Goal: Task Accomplishment & Management: Use online tool/utility

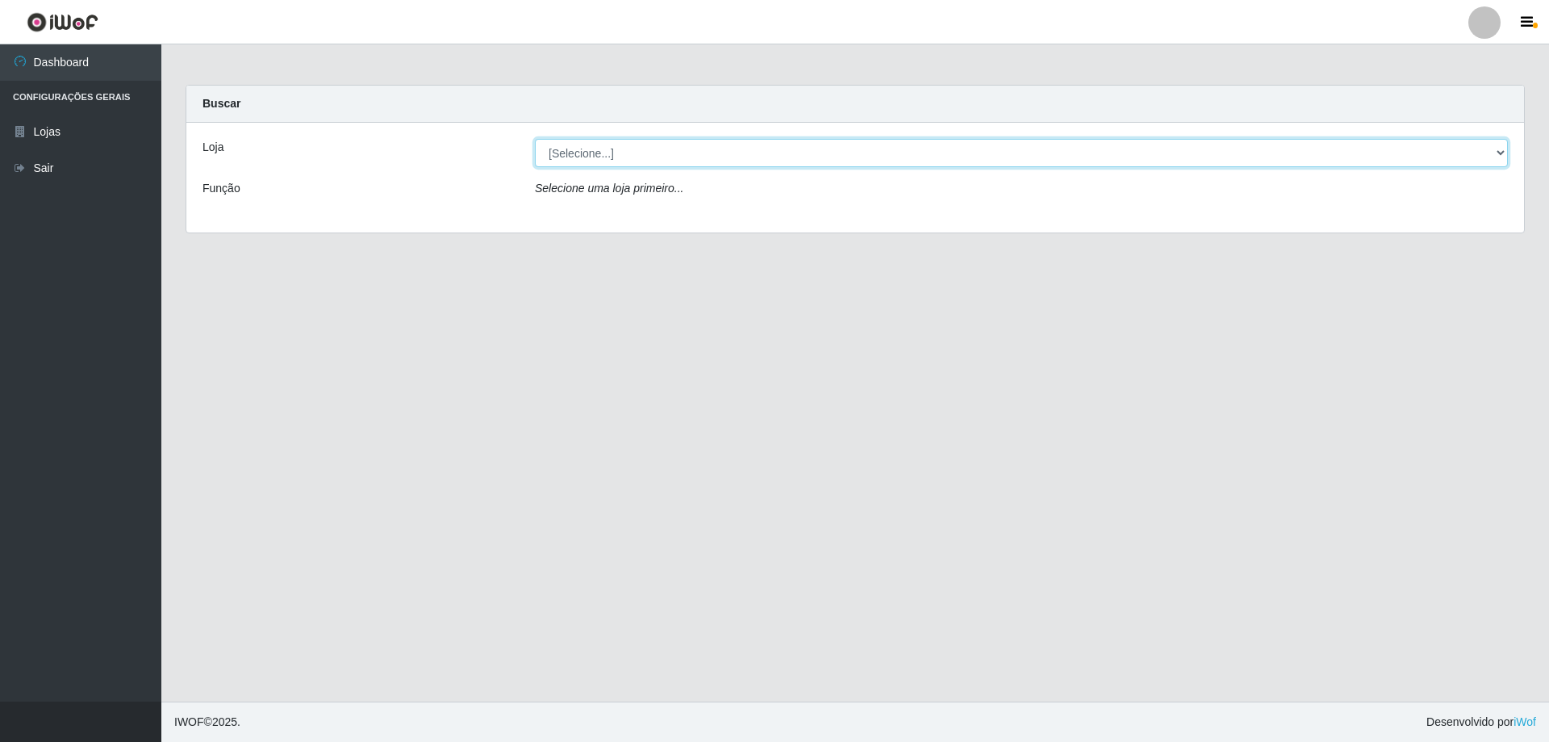
drag, startPoint x: 627, startPoint y: 146, endPoint x: 641, endPoint y: 152, distance: 14.8
click at [627, 146] on select "[Selecione...] Atacado Vem - [STREET_ADDRESS]" at bounding box center [1021, 153] width 973 height 28
select select "461"
click at [535, 139] on select "[Selecione...] Atacado Vem - [STREET_ADDRESS]" at bounding box center [1021, 153] width 973 height 28
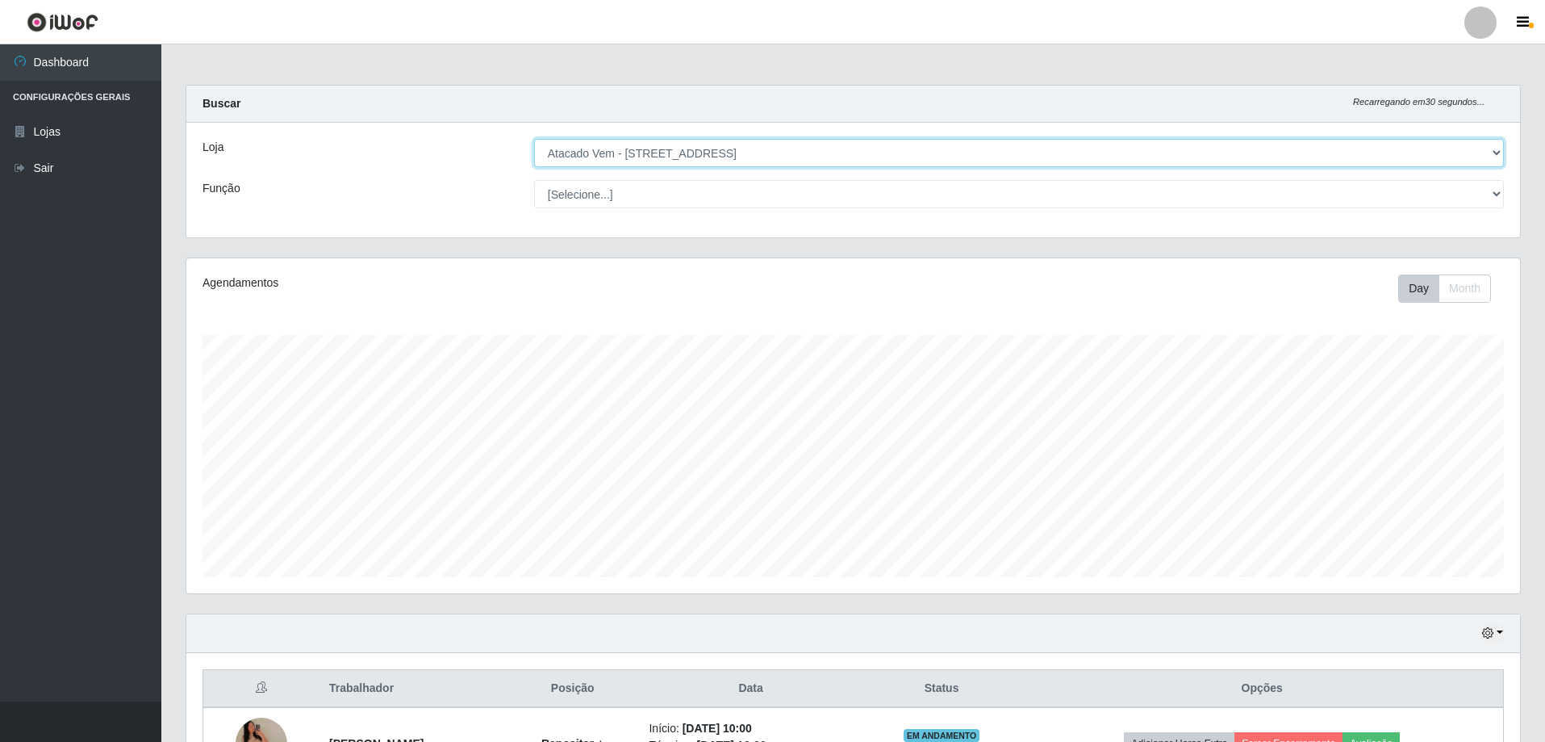
scroll to position [335, 1334]
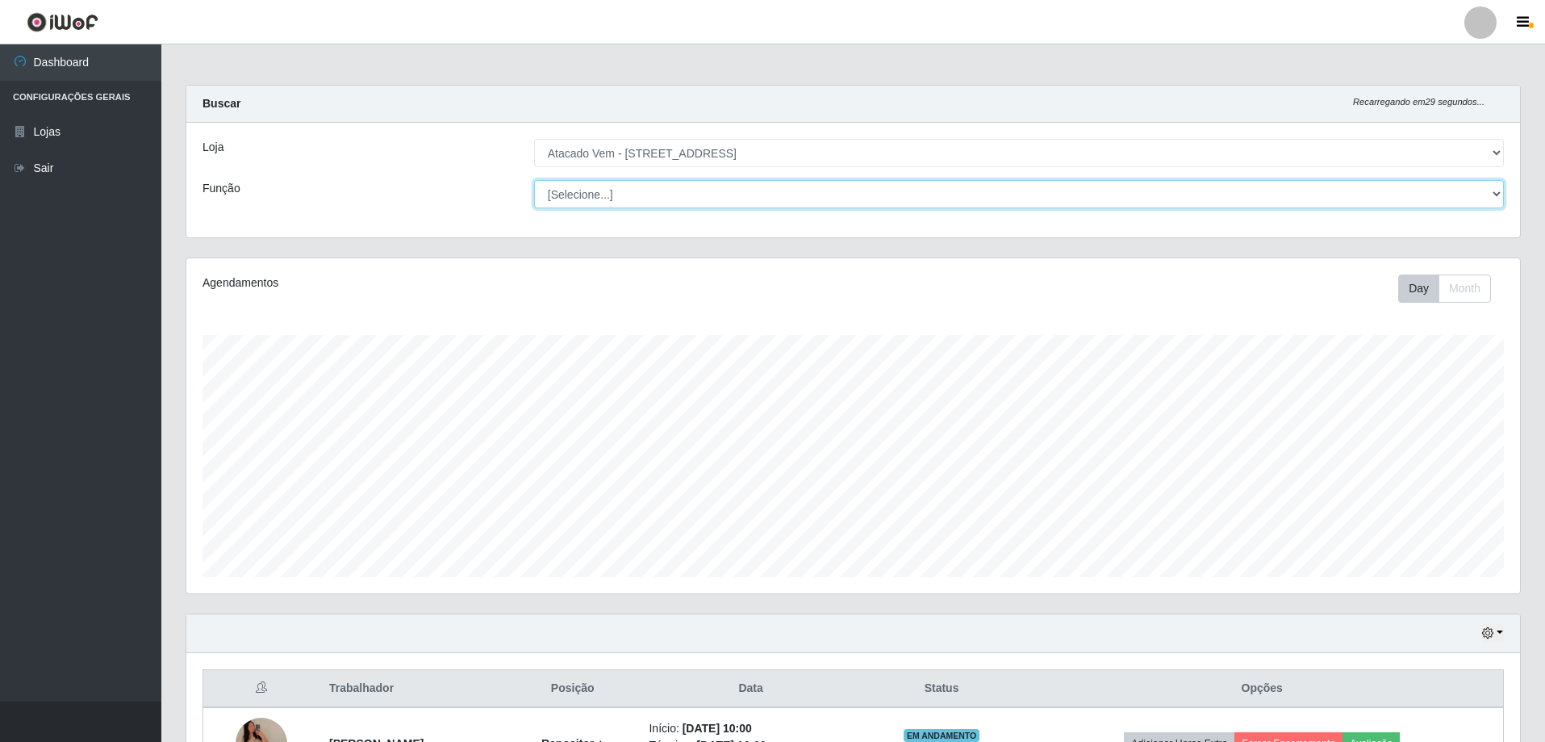
click at [613, 190] on select "[Selecione...] Carregador e Descarregador de Caminhão Carregador e Descarregado…" at bounding box center [1019, 194] width 970 height 28
click at [631, 187] on select "[Selecione...] Carregador e Descarregador de Caminhão Carregador e Descarregado…" at bounding box center [1019, 194] width 970 height 28
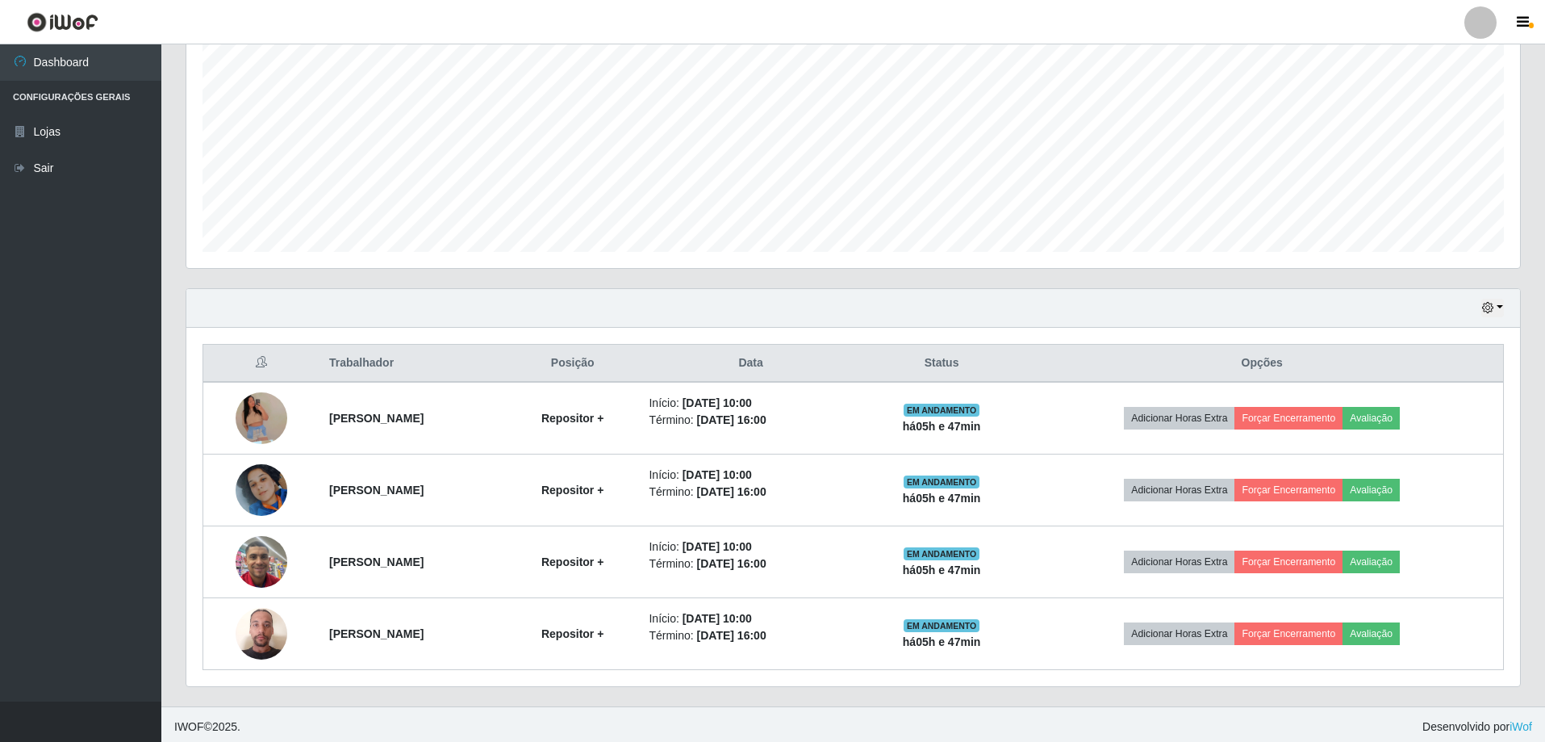
scroll to position [330, 0]
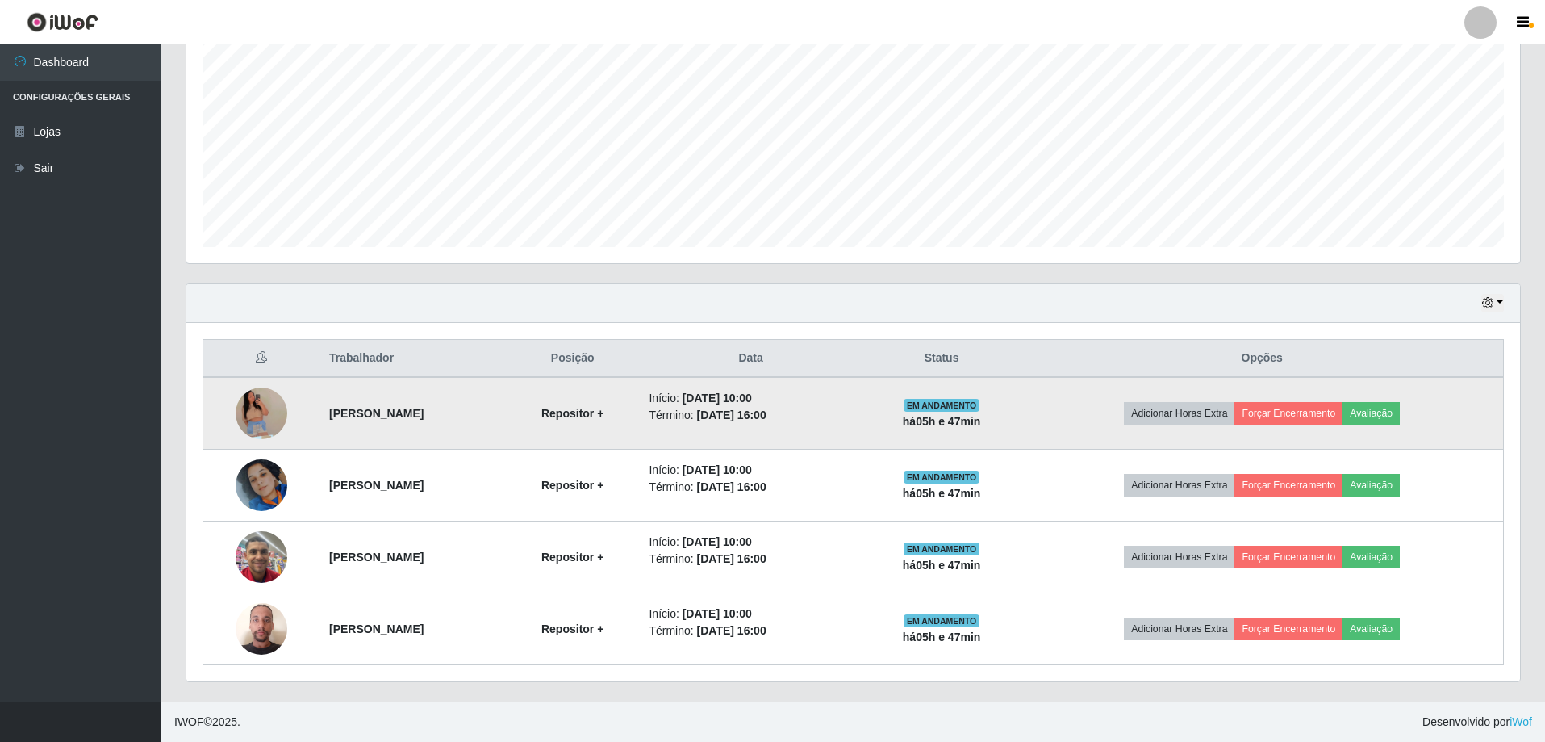
click at [253, 416] on img at bounding box center [262, 413] width 52 height 118
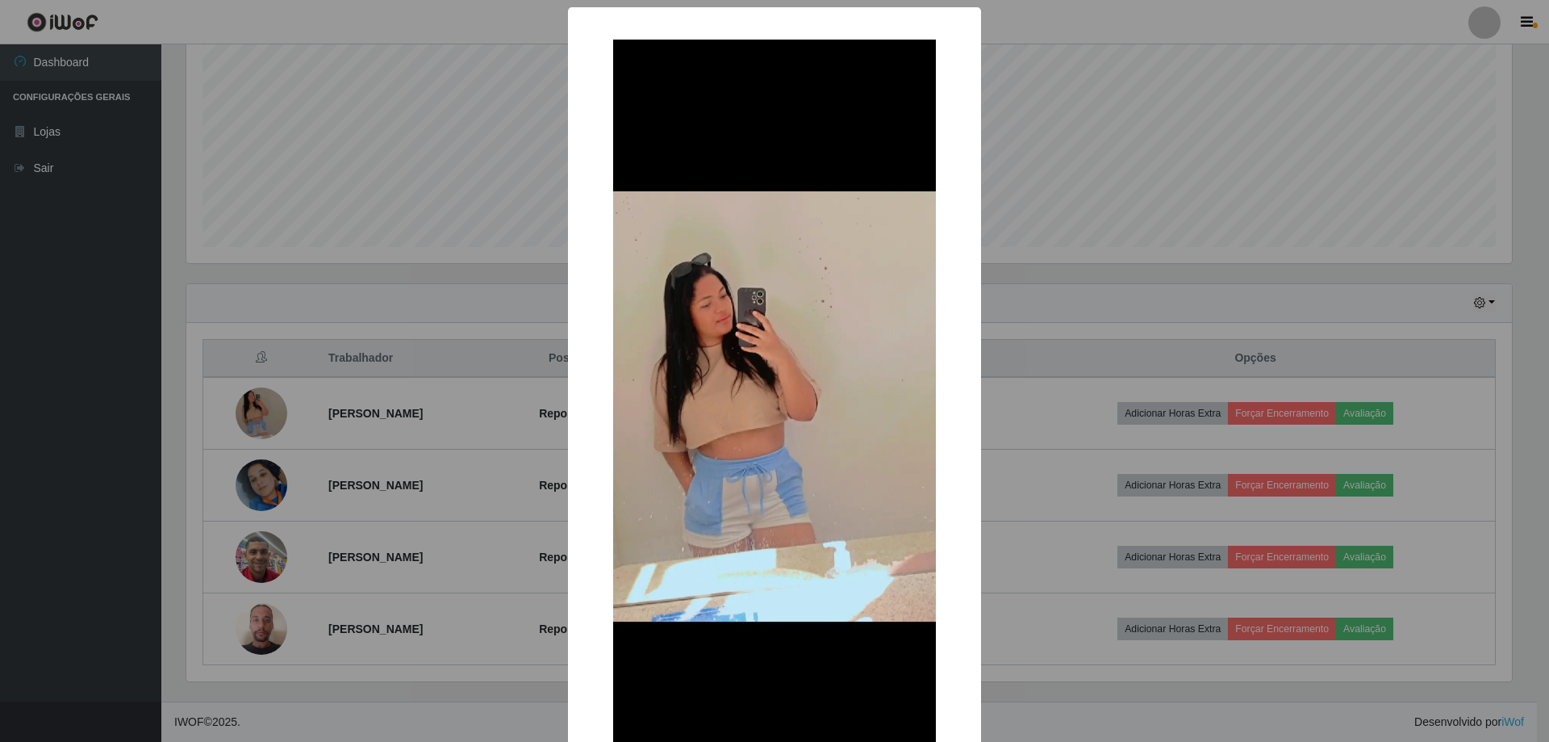
click at [408, 369] on div "× OK Cancel" at bounding box center [774, 371] width 1549 height 742
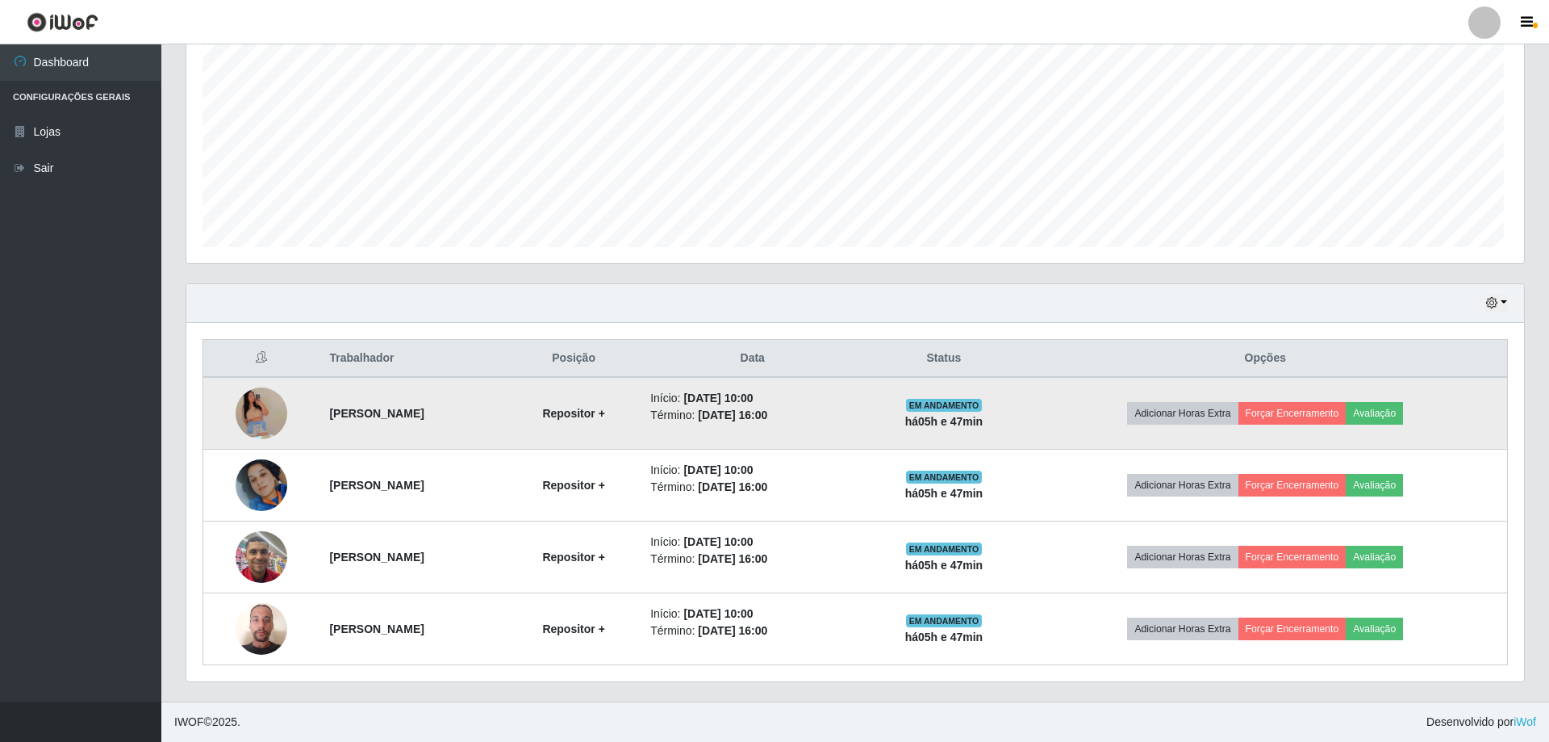
scroll to position [335, 1334]
click at [1323, 413] on button "Forçar Encerramento" at bounding box center [1289, 413] width 108 height 23
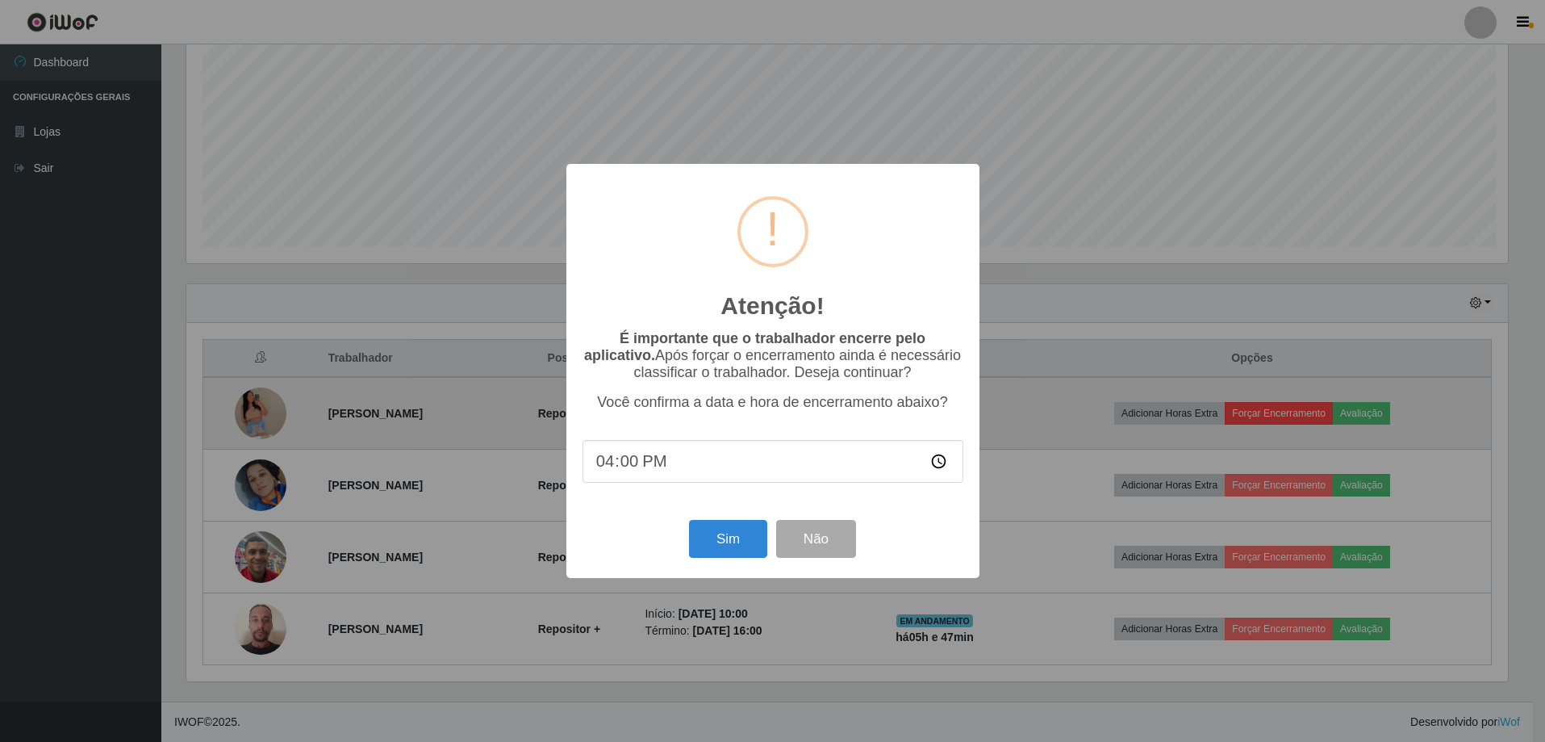
scroll to position [335, 1326]
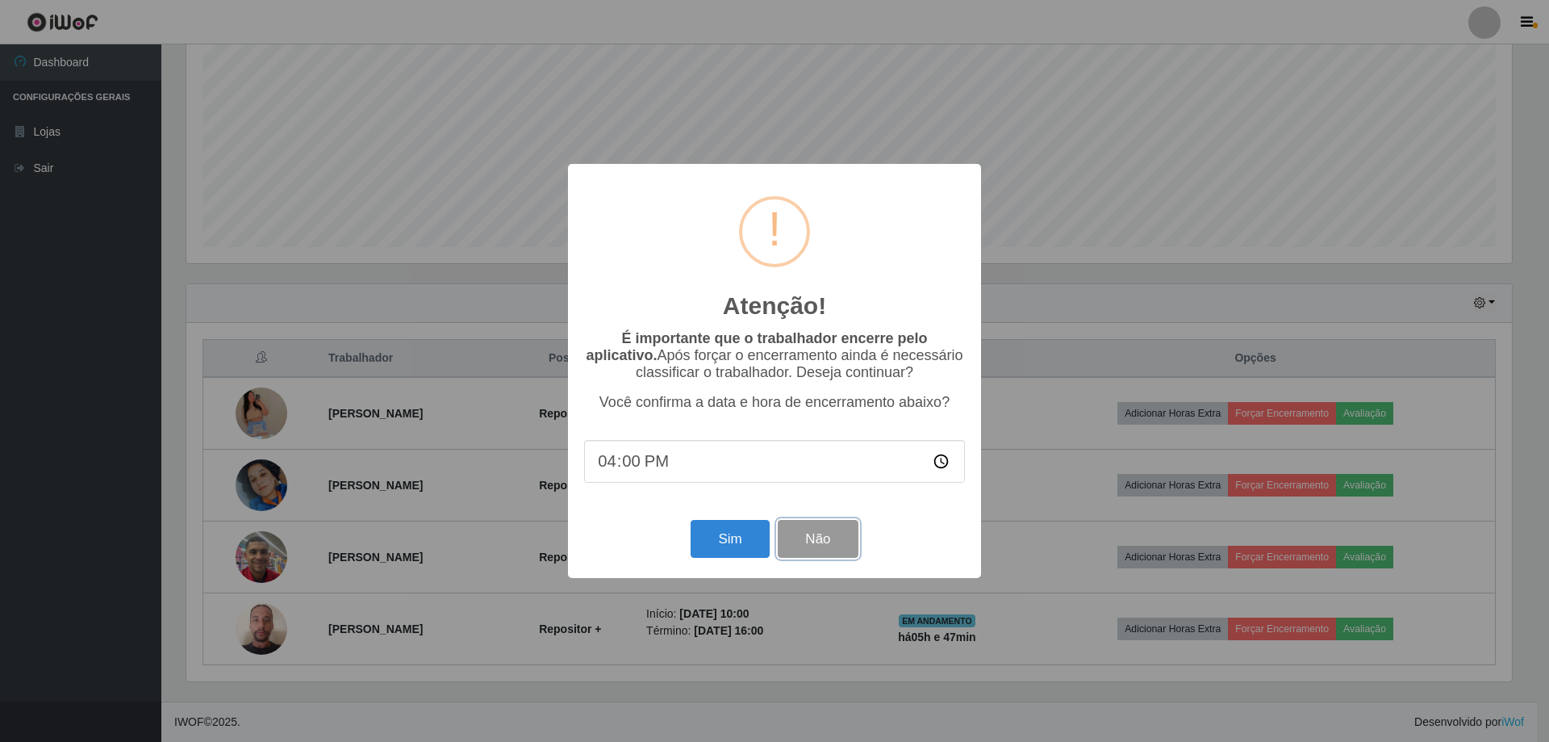
click at [823, 537] on button "Não" at bounding box center [818, 539] width 80 height 38
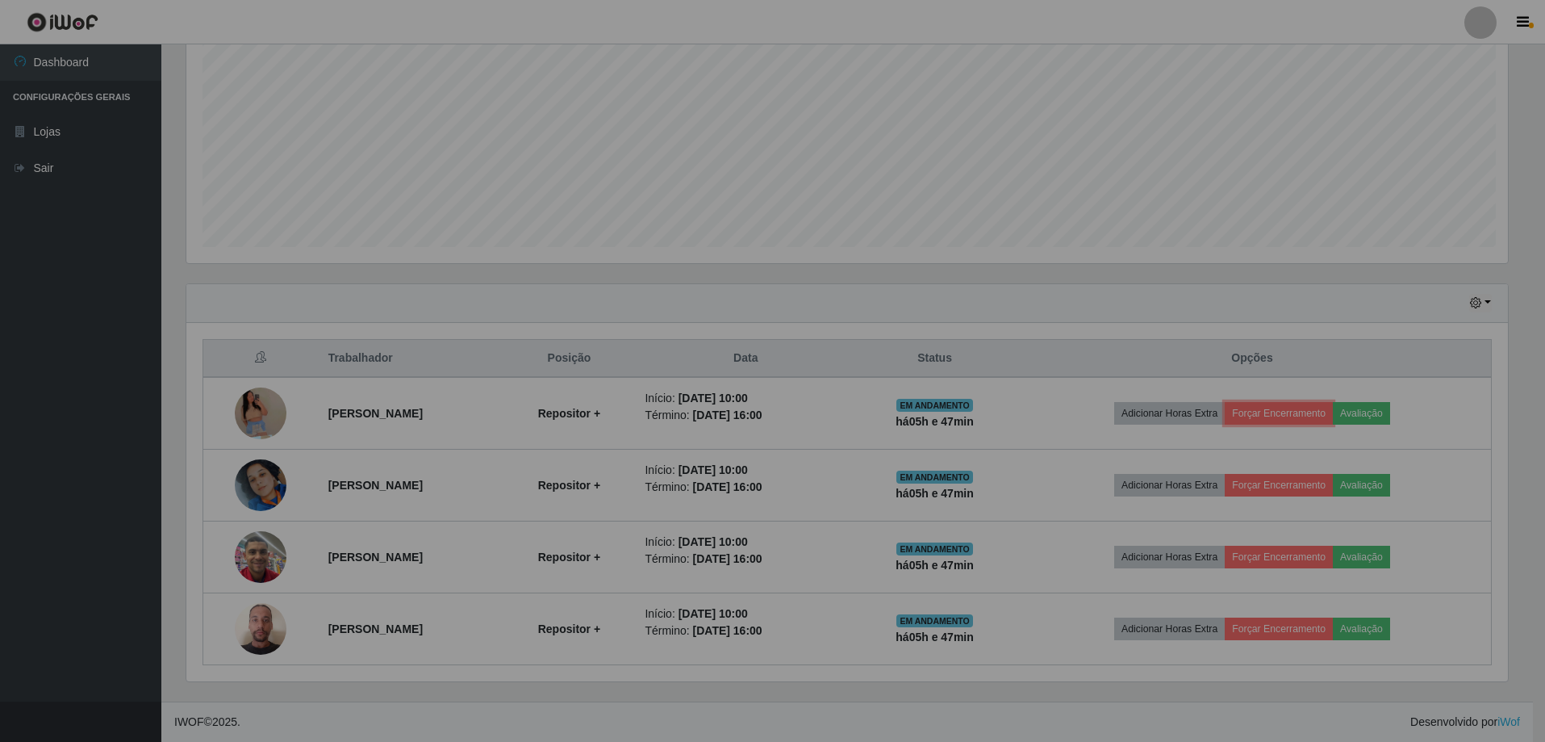
scroll to position [335, 1334]
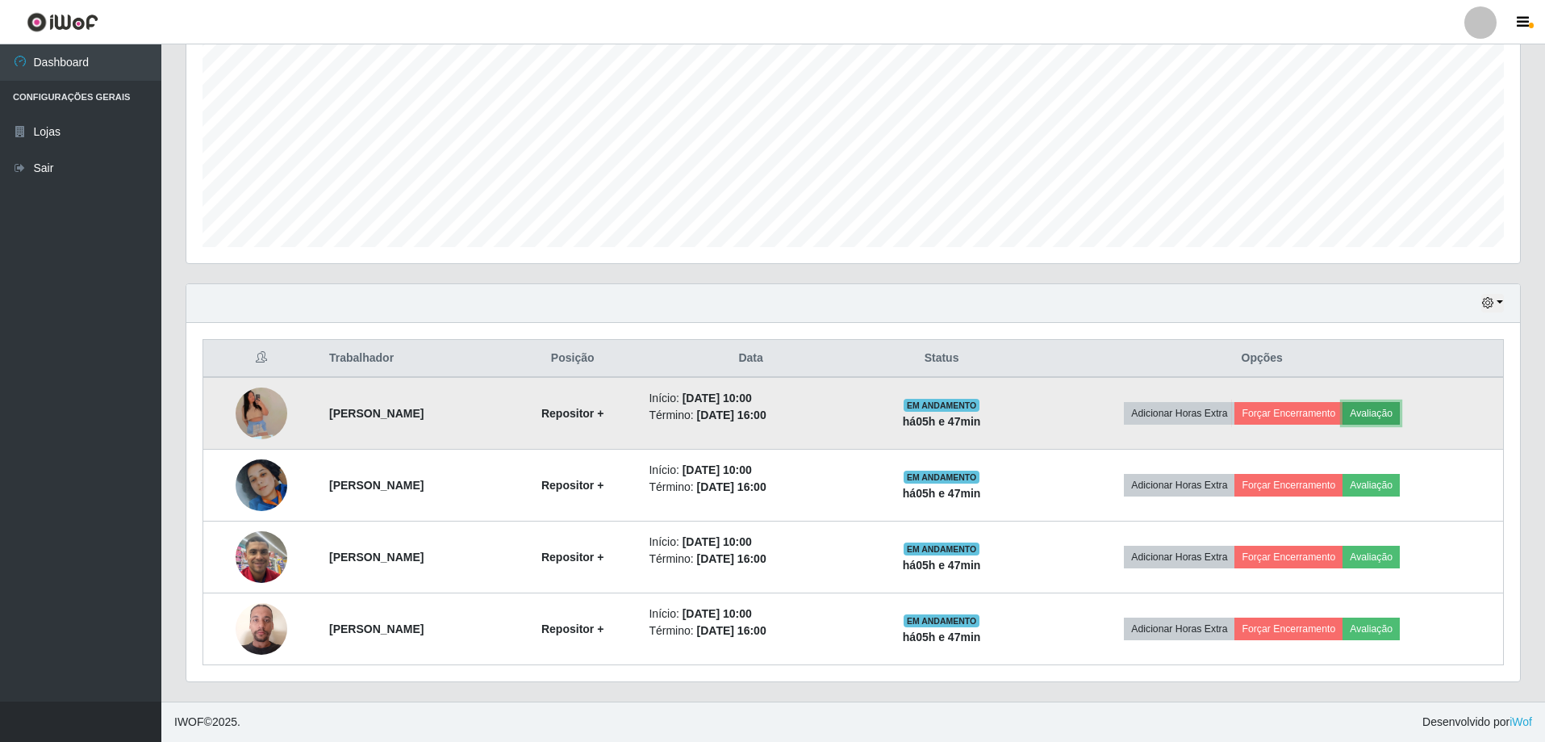
click at [1387, 416] on button "Avaliação" at bounding box center [1371, 413] width 57 height 23
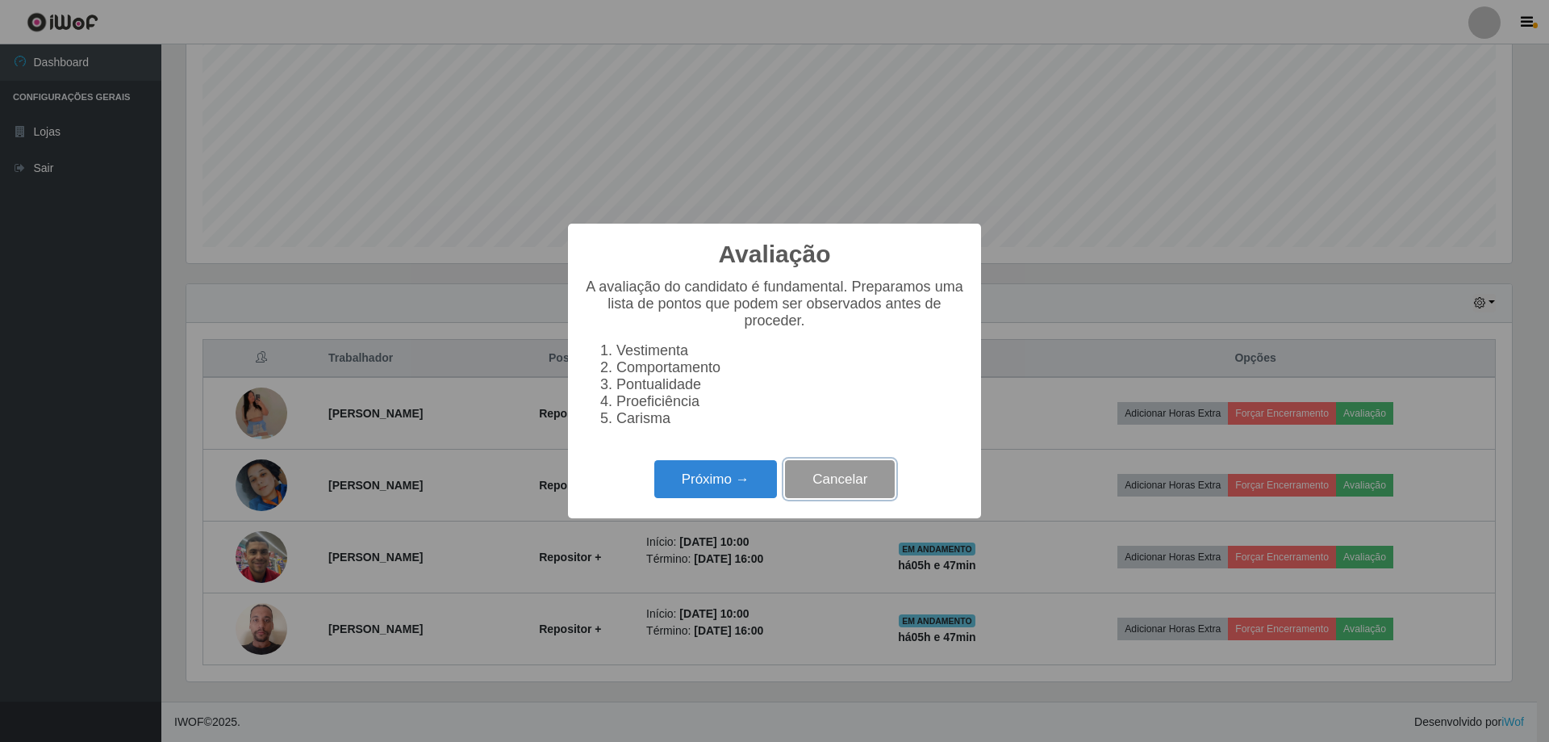
click at [884, 485] on button "Cancelar" at bounding box center [840, 479] width 110 height 38
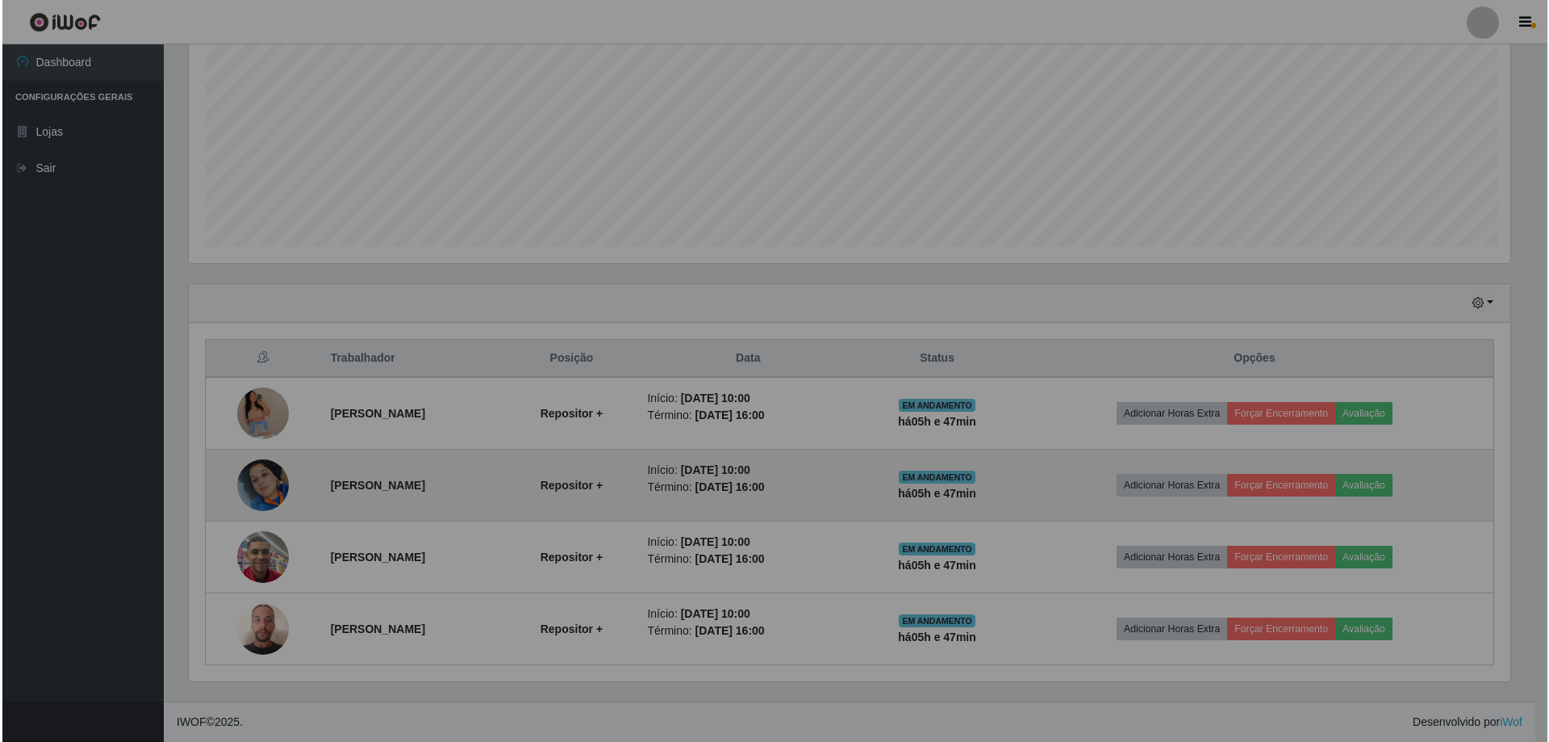
scroll to position [335, 1334]
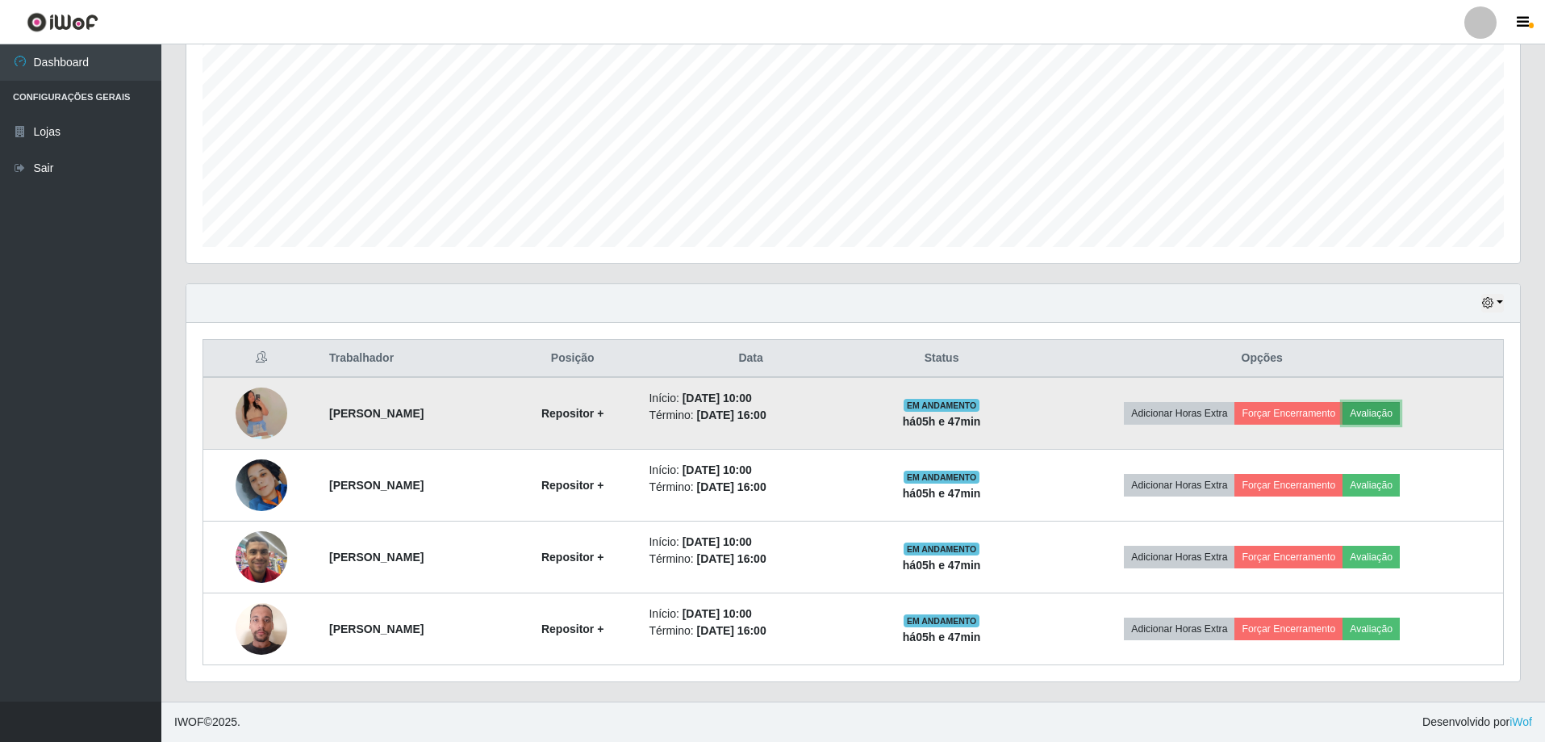
click at [1392, 408] on button "Avaliação" at bounding box center [1371, 413] width 57 height 23
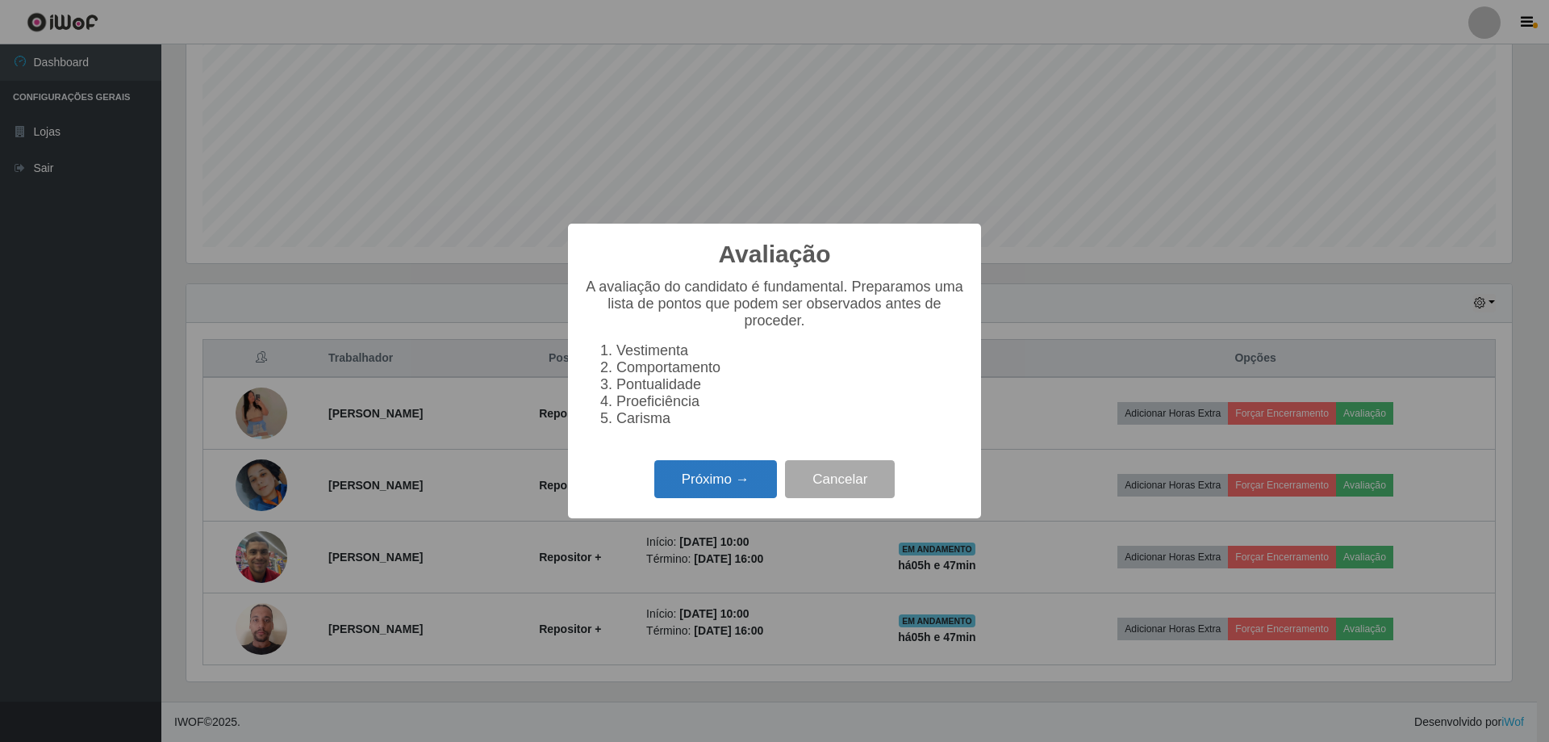
click at [706, 476] on button "Próximo →" at bounding box center [715, 479] width 123 height 38
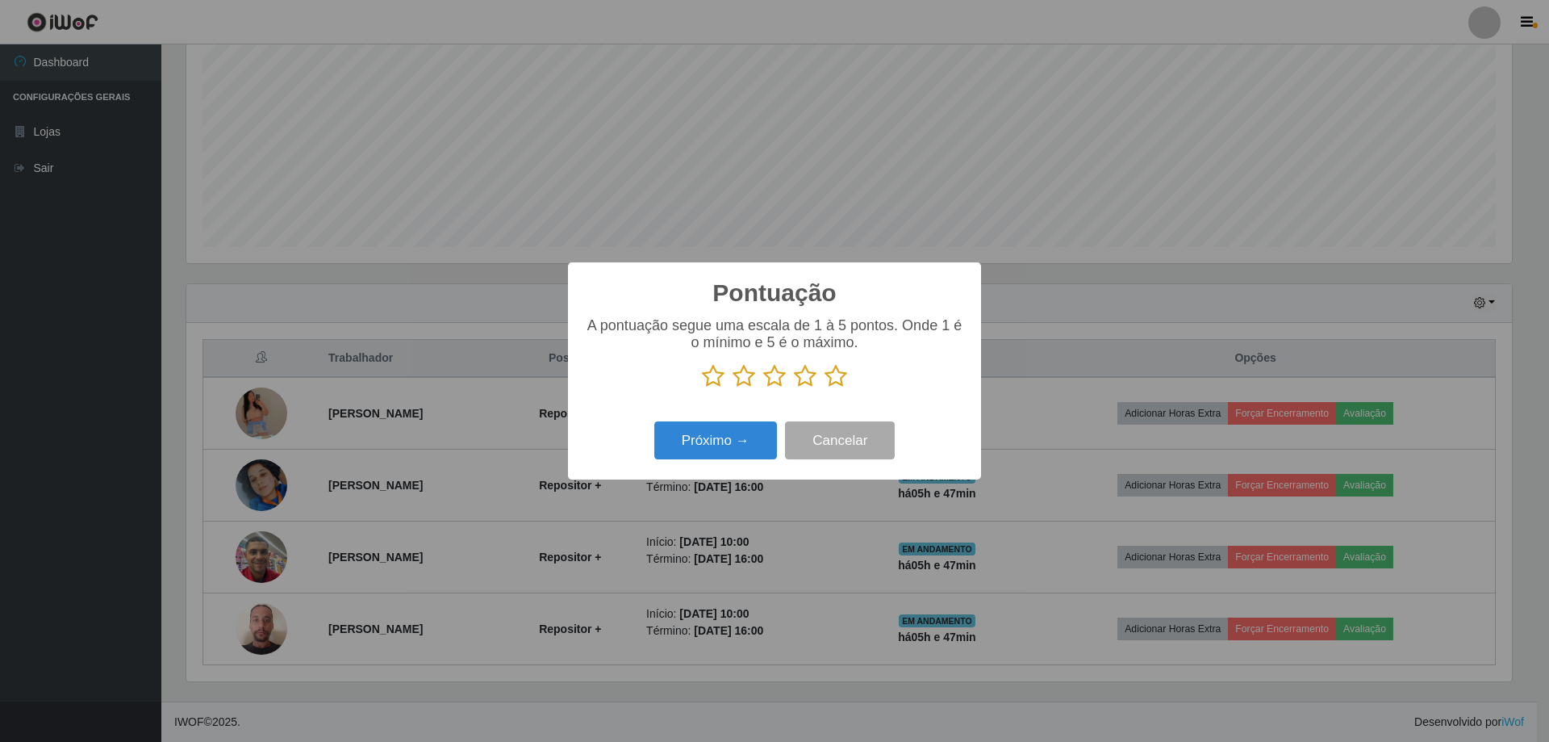
scroll to position [806685, 805694]
click at [770, 375] on icon at bounding box center [774, 376] width 23 height 24
click at [763, 388] on input "radio" at bounding box center [763, 388] width 0 height 0
click at [723, 440] on button "Próximo →" at bounding box center [715, 440] width 123 height 38
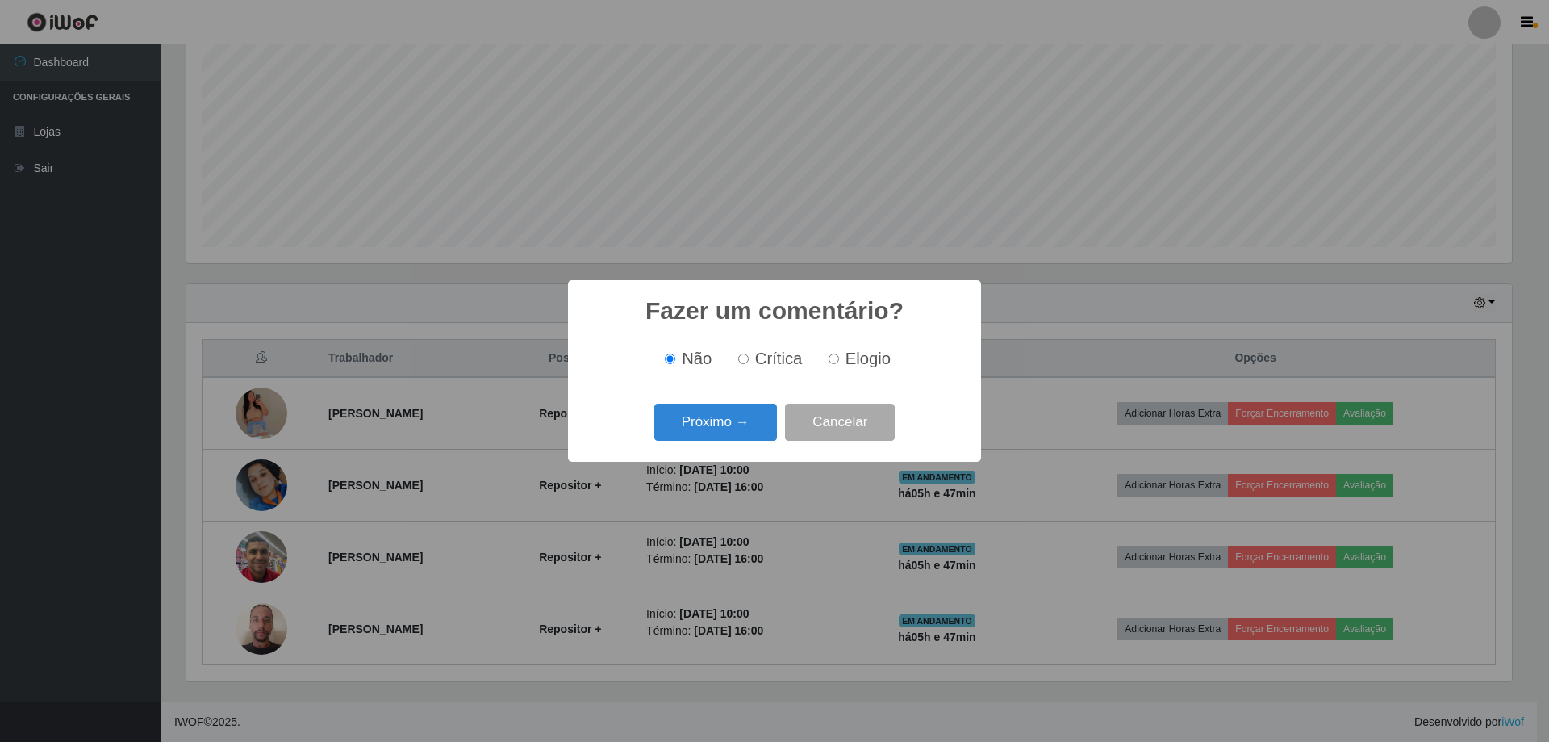
click at [746, 358] on input "Crítica" at bounding box center [743, 358] width 10 height 10
radio input "true"
click at [742, 430] on button "Próximo →" at bounding box center [715, 423] width 123 height 38
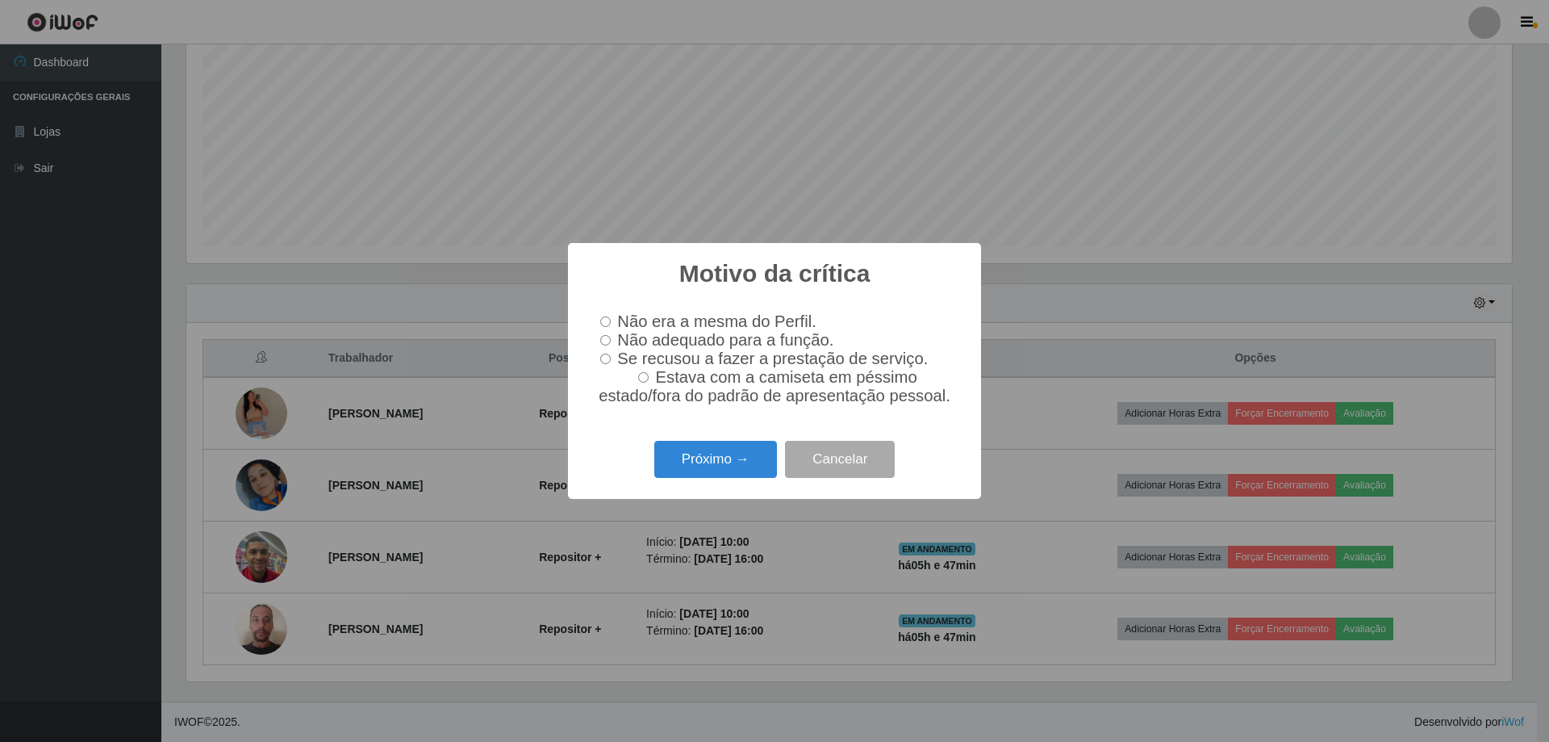
click at [607, 335] on input "Não adequado para a função." at bounding box center [605, 340] width 10 height 10
radio input "true"
click at [716, 462] on button "Próximo →" at bounding box center [715, 460] width 123 height 38
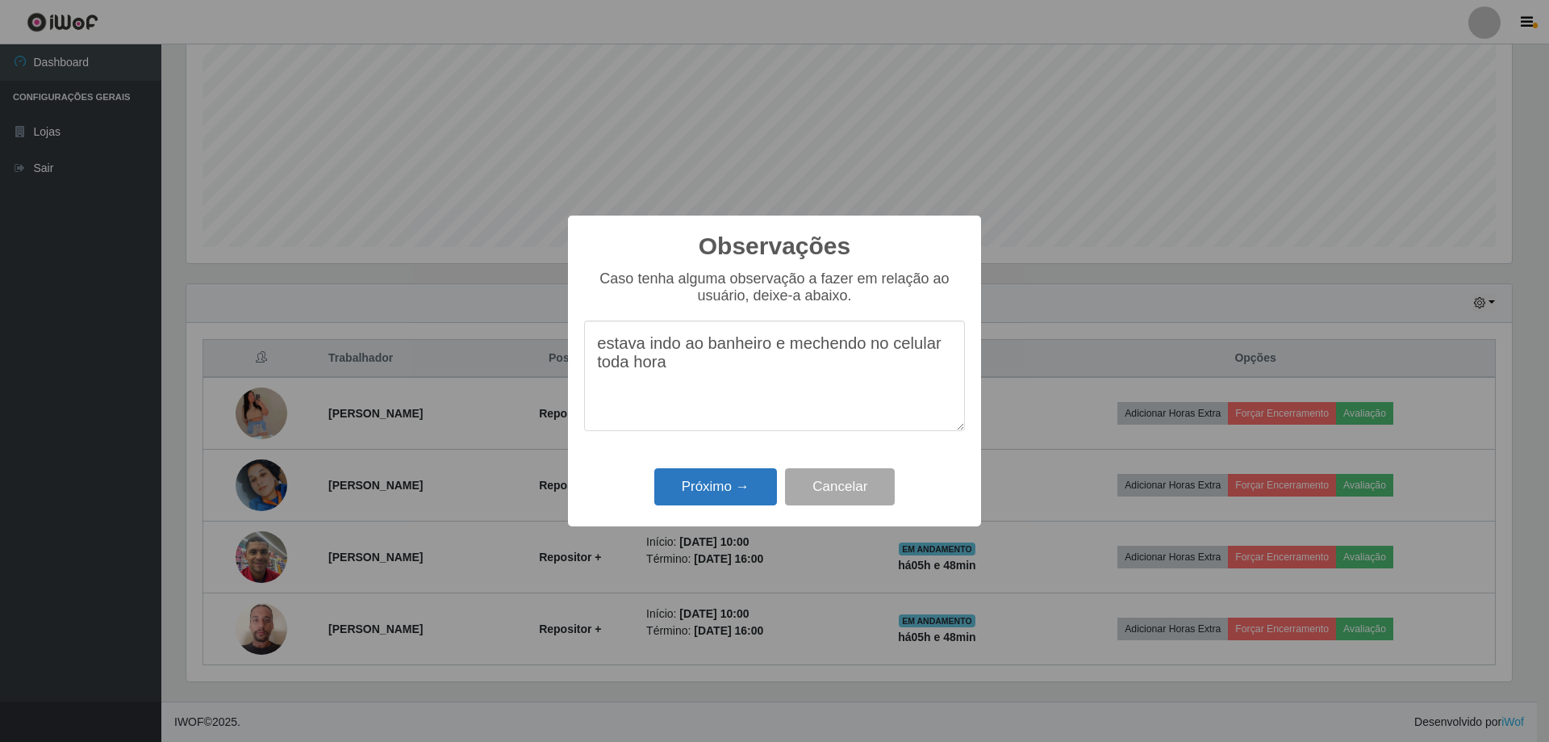
type textarea "estava indo ao banheiro e mechendo no celular toda hora"
click at [672, 488] on button "Próximo →" at bounding box center [715, 487] width 123 height 38
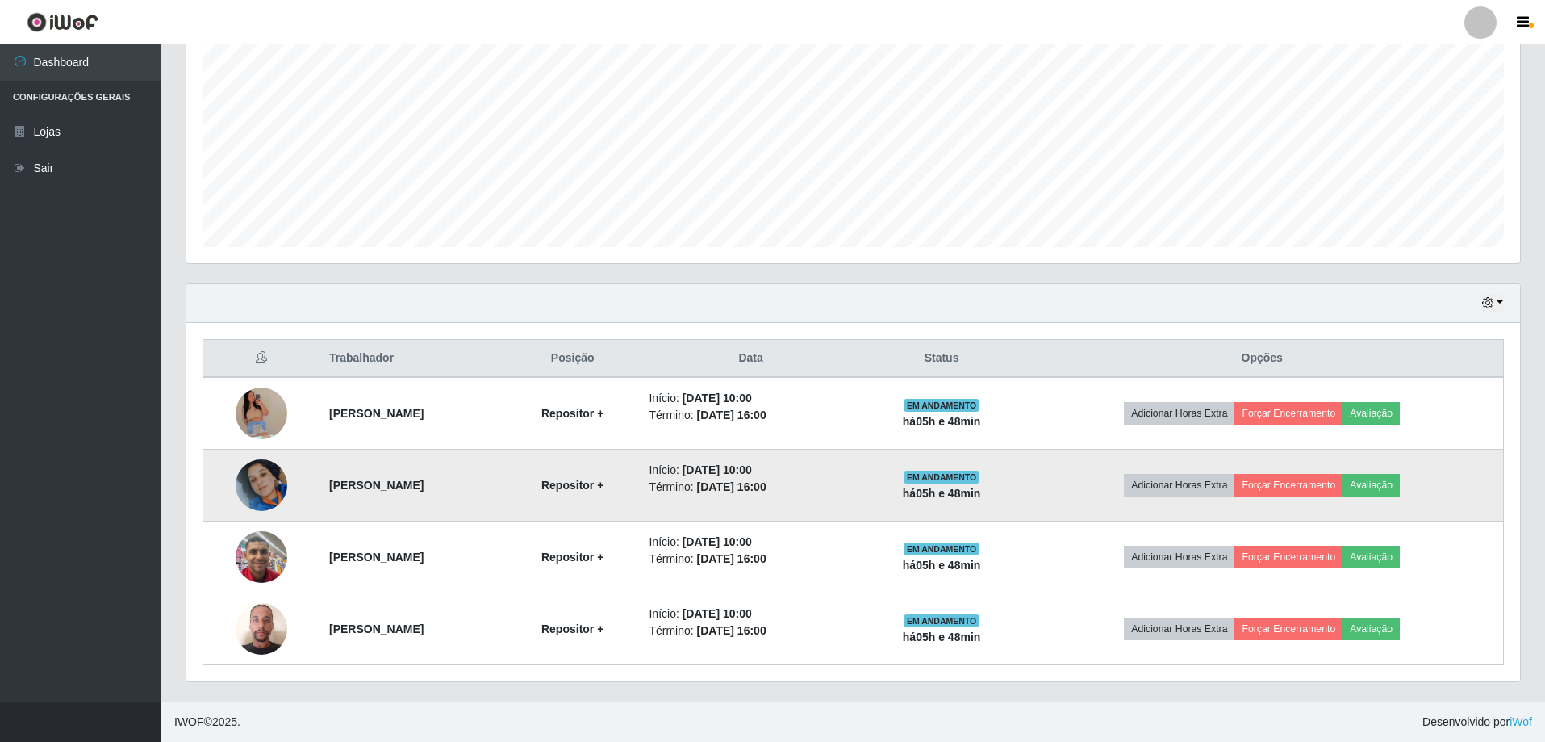
scroll to position [335, 1334]
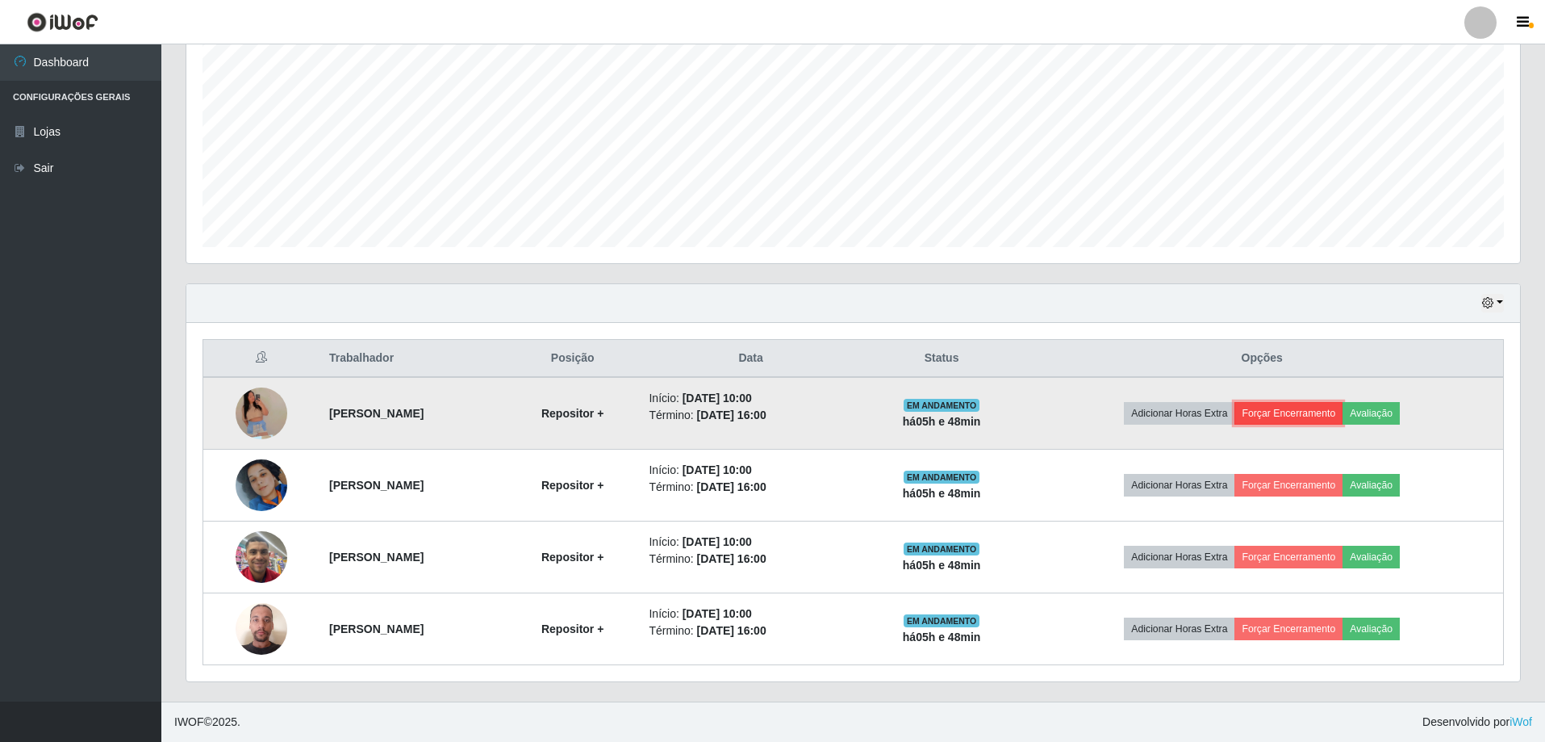
click at [1337, 416] on button "Forçar Encerramento" at bounding box center [1289, 413] width 108 height 23
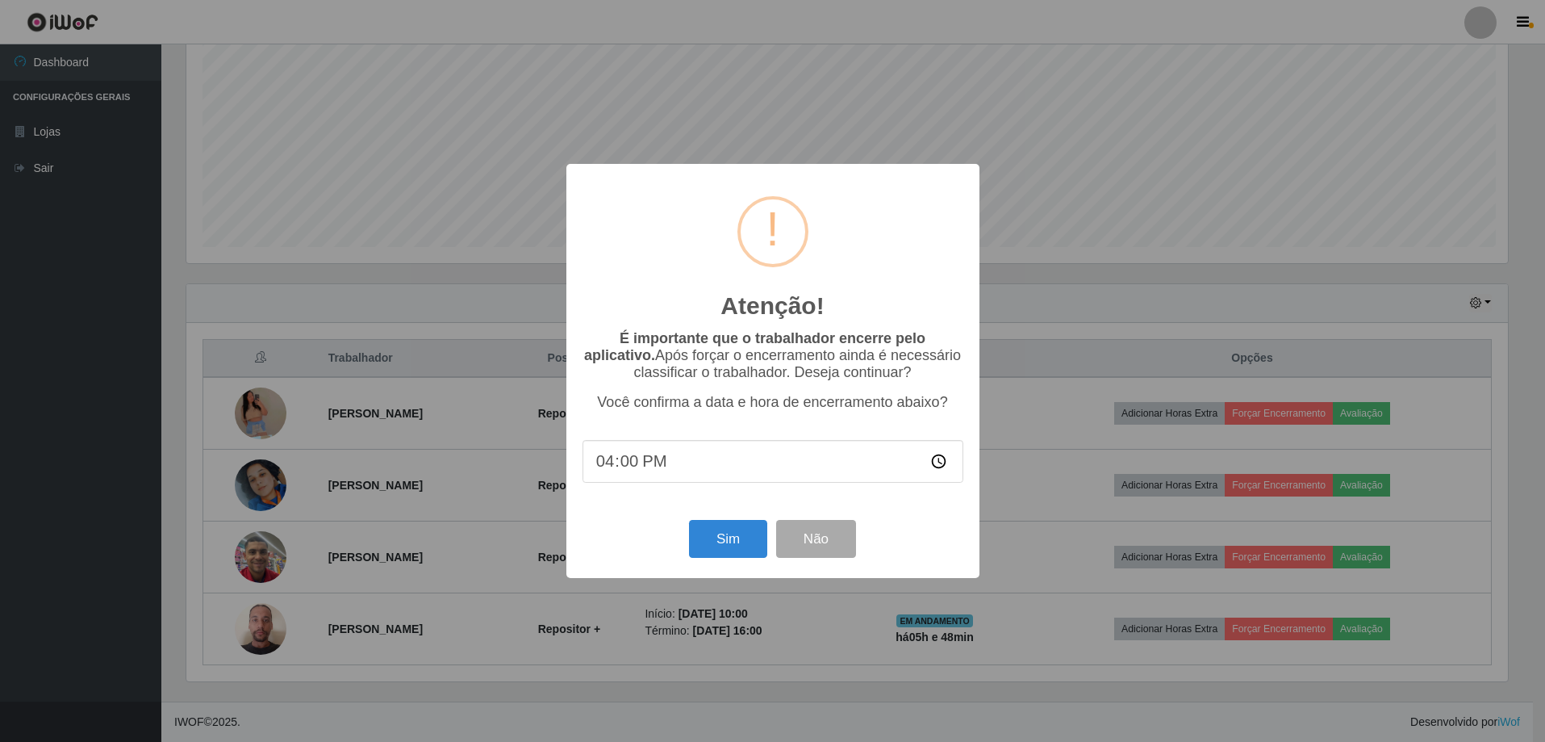
scroll to position [335, 1326]
click at [745, 550] on button "Sim" at bounding box center [730, 539] width 78 height 38
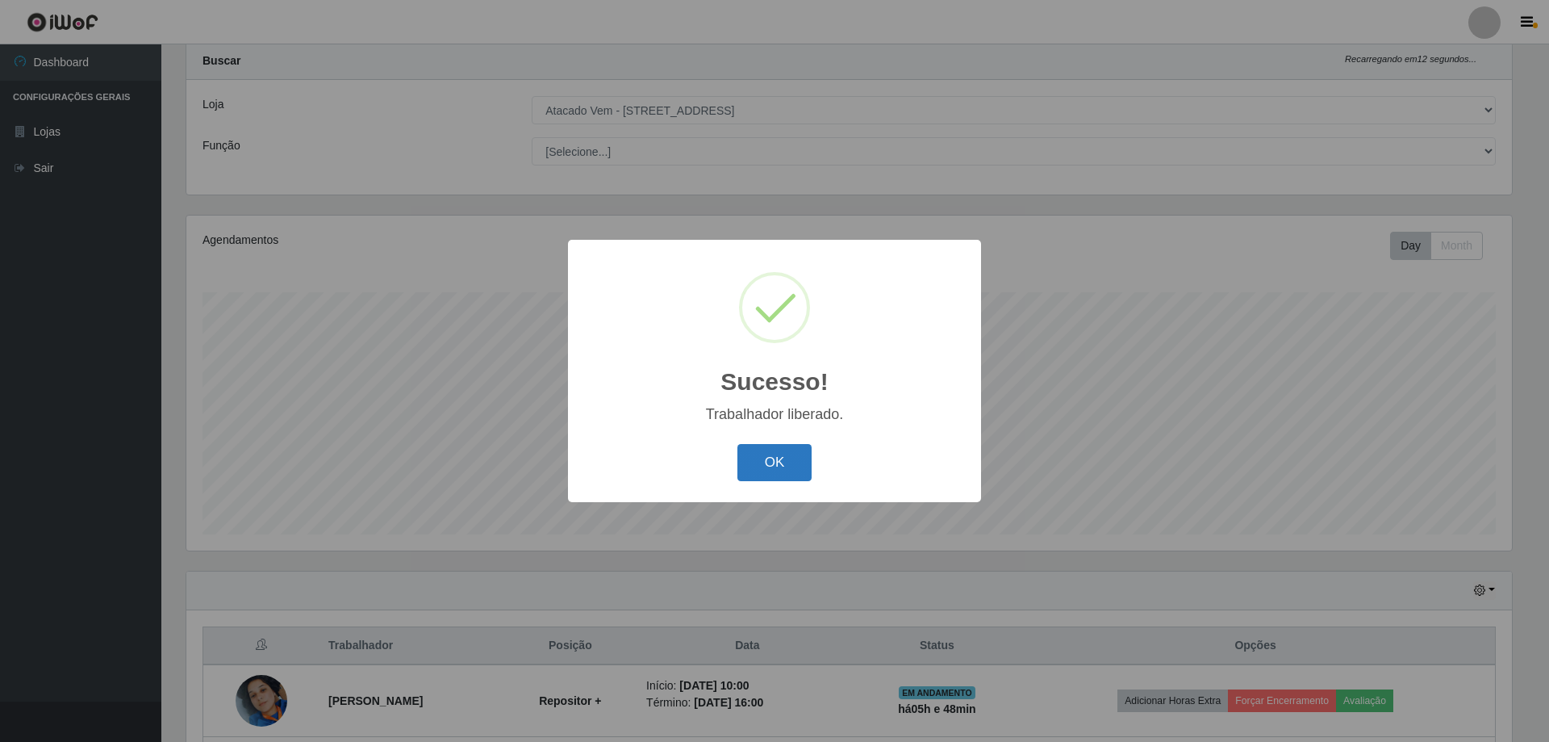
click at [783, 470] on button "OK" at bounding box center [775, 463] width 75 height 38
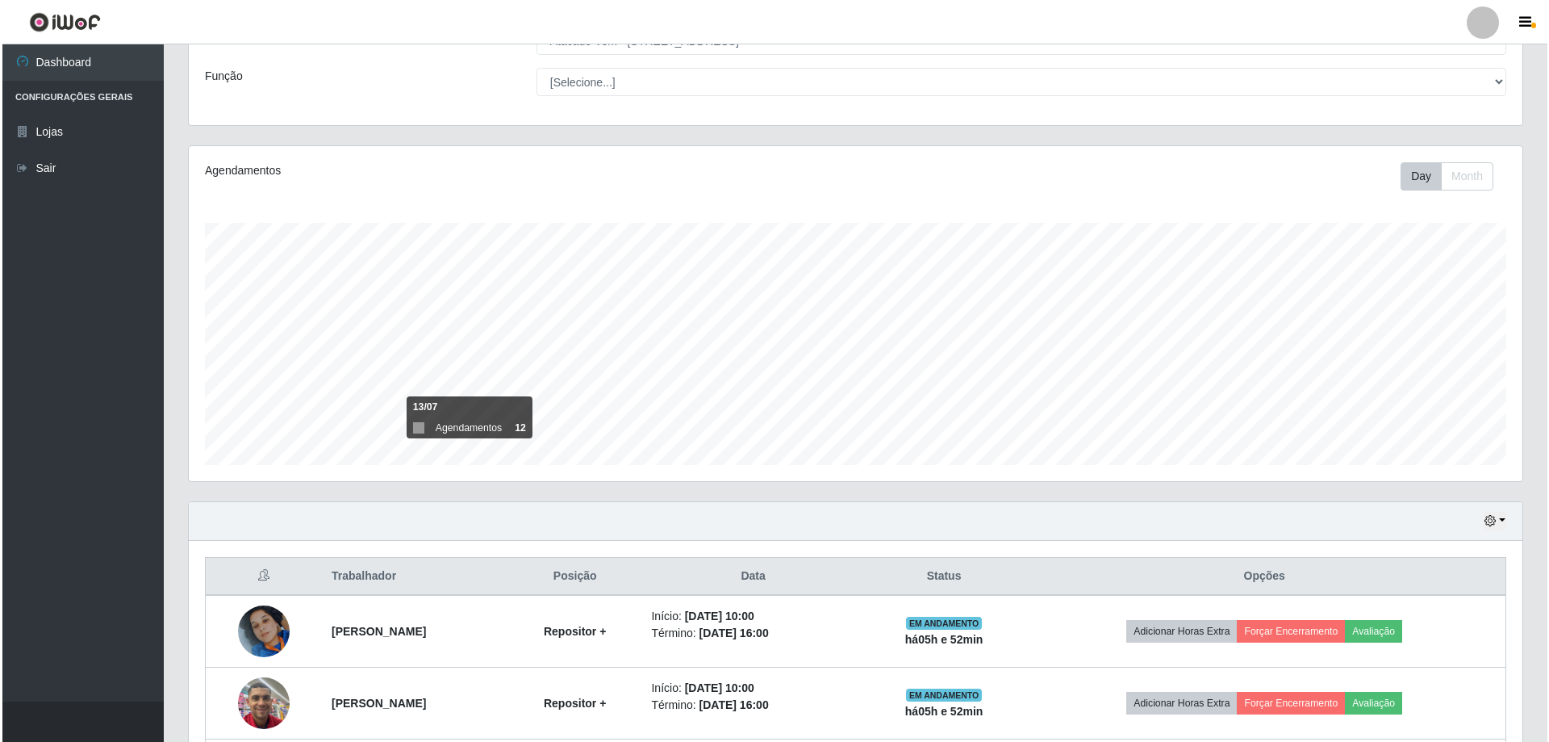
scroll to position [258, 0]
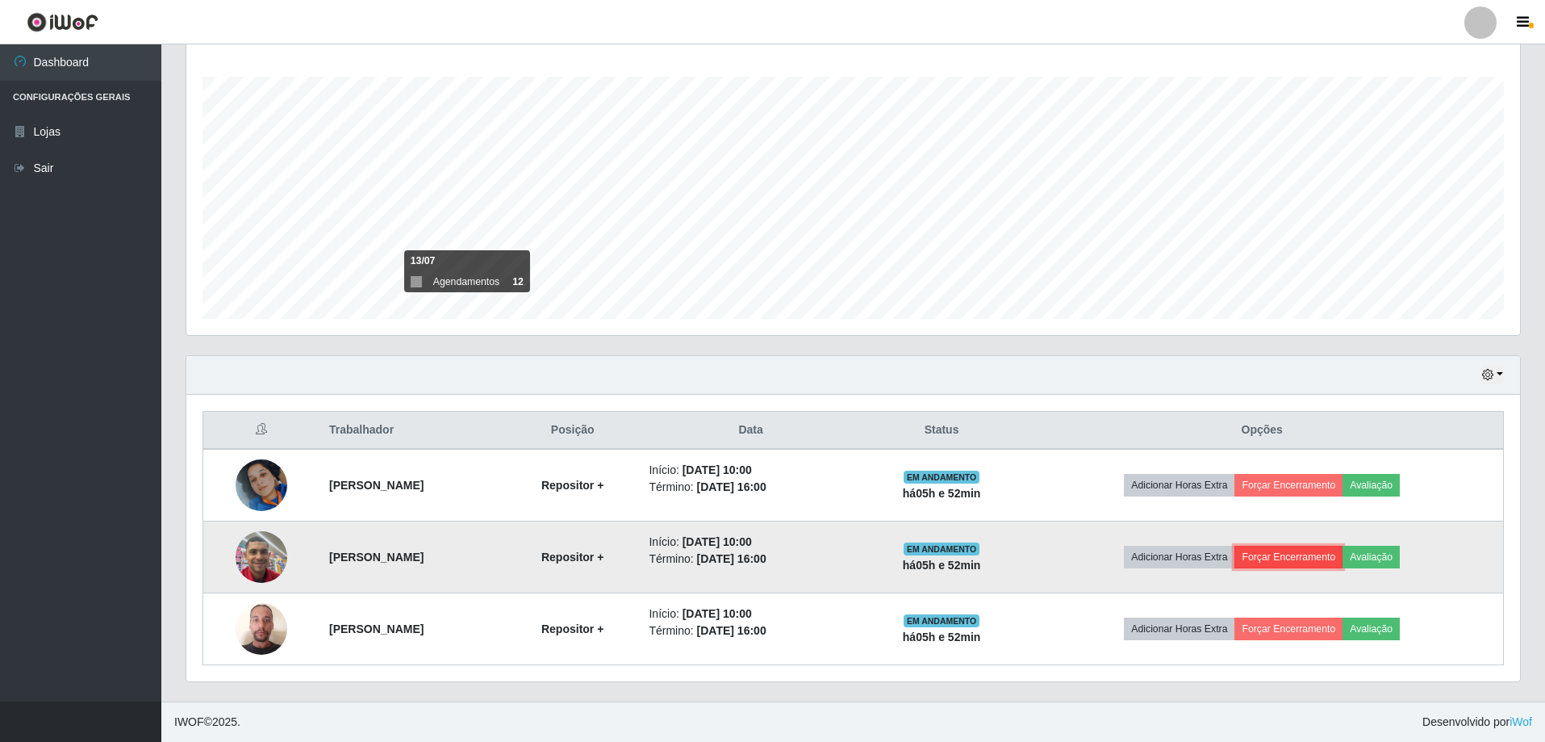
click at [1343, 557] on button "Forçar Encerramento" at bounding box center [1289, 557] width 108 height 23
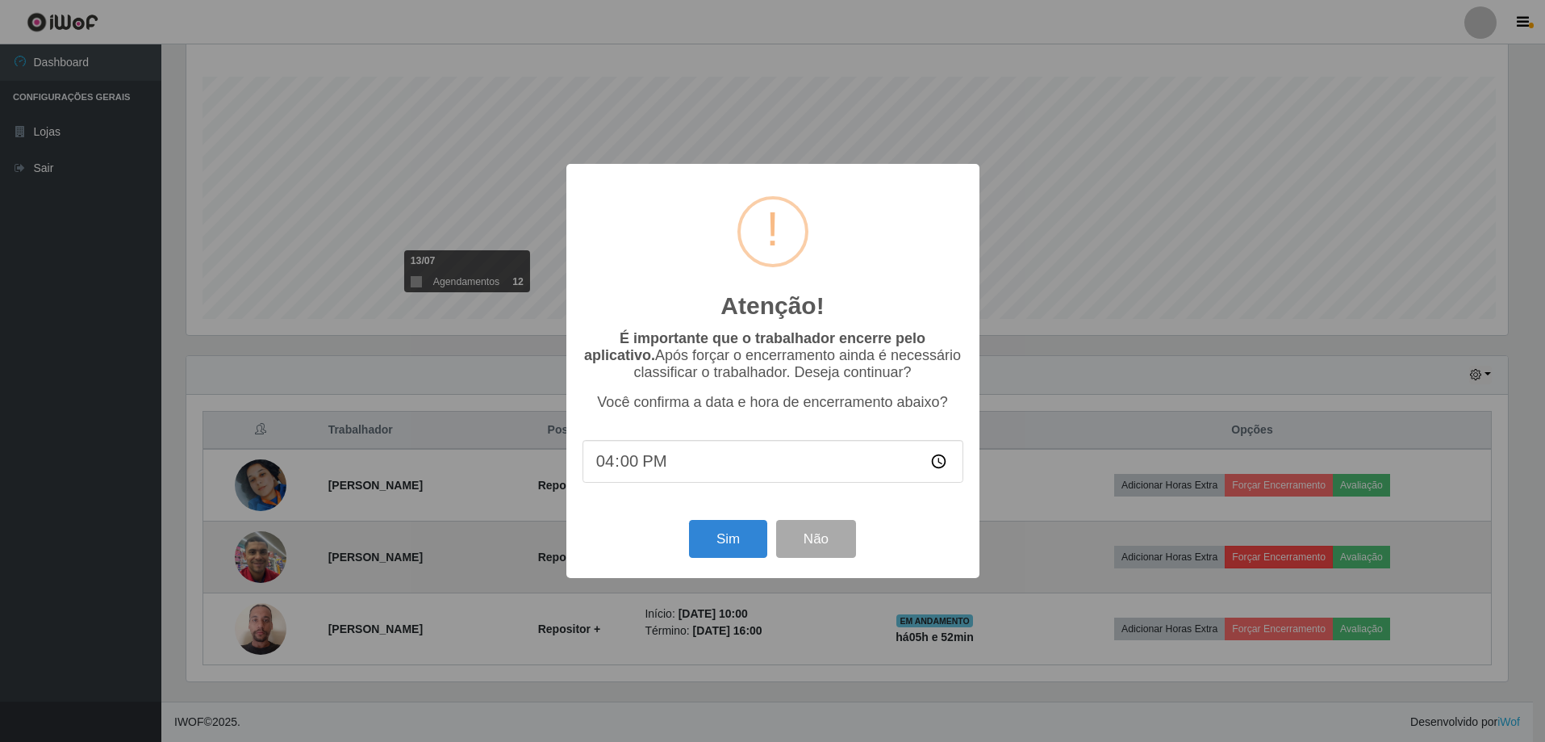
scroll to position [335, 1326]
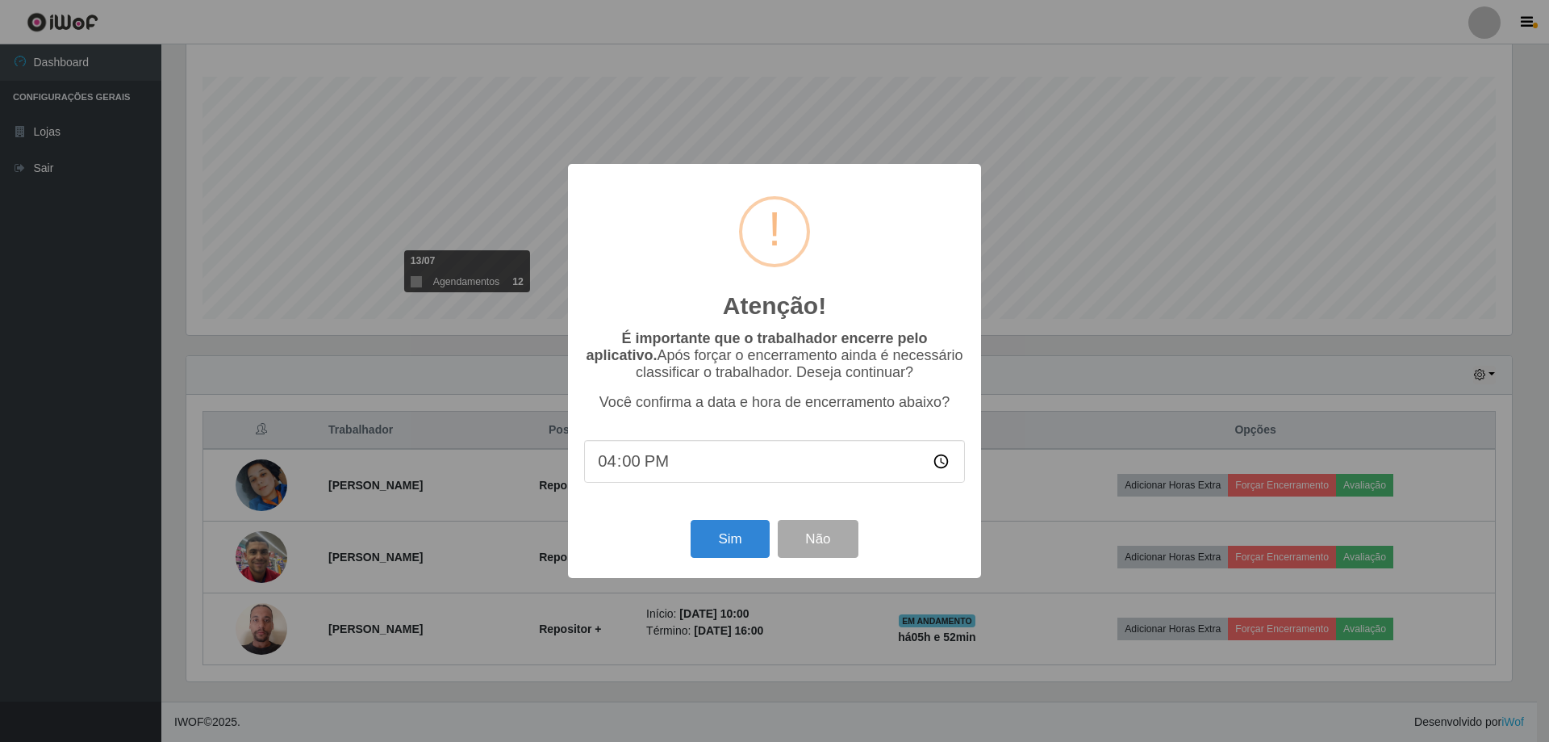
click at [679, 462] on input "16:00" at bounding box center [774, 461] width 381 height 43
click at [732, 554] on button "Sim" at bounding box center [730, 539] width 78 height 38
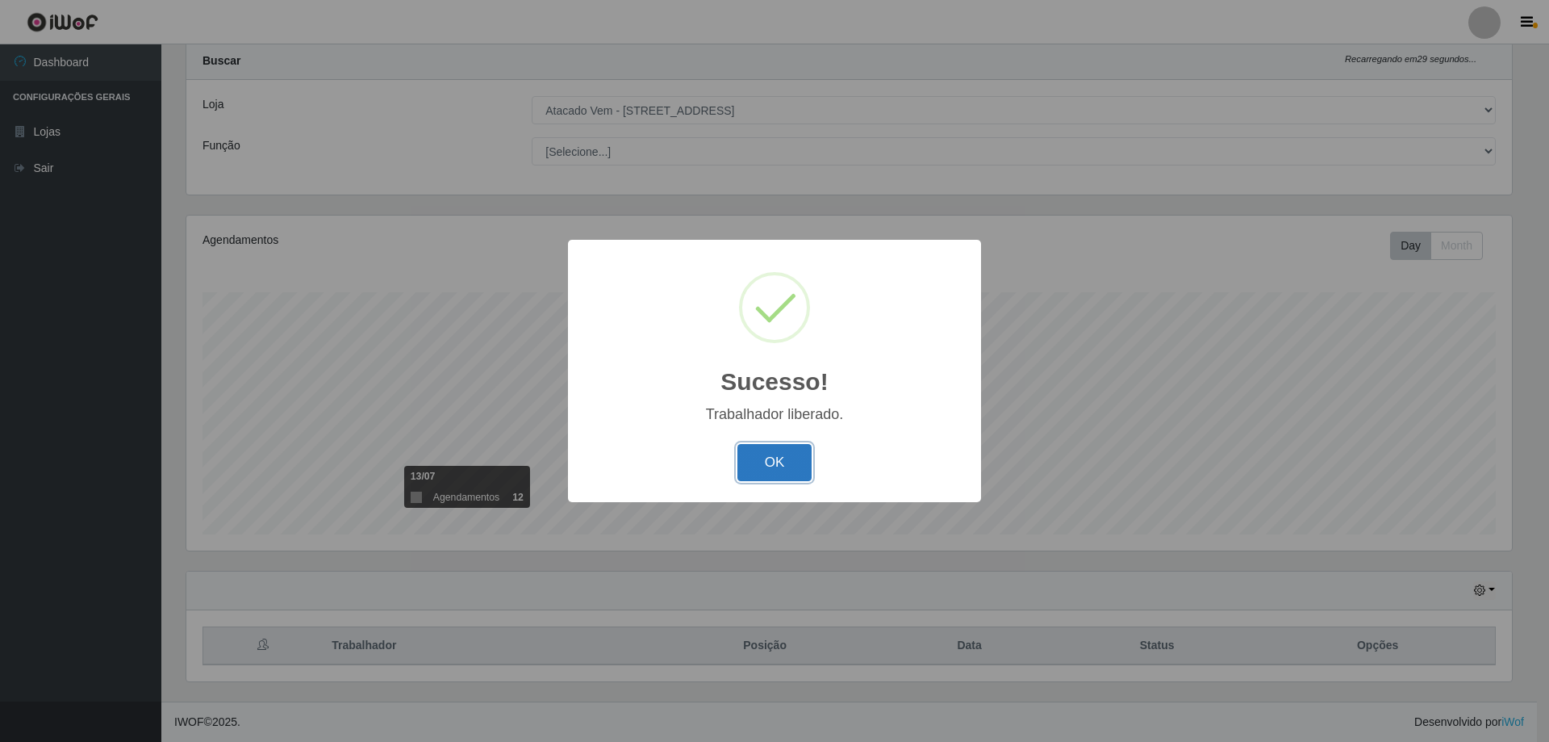
click at [774, 467] on button "OK" at bounding box center [775, 463] width 75 height 38
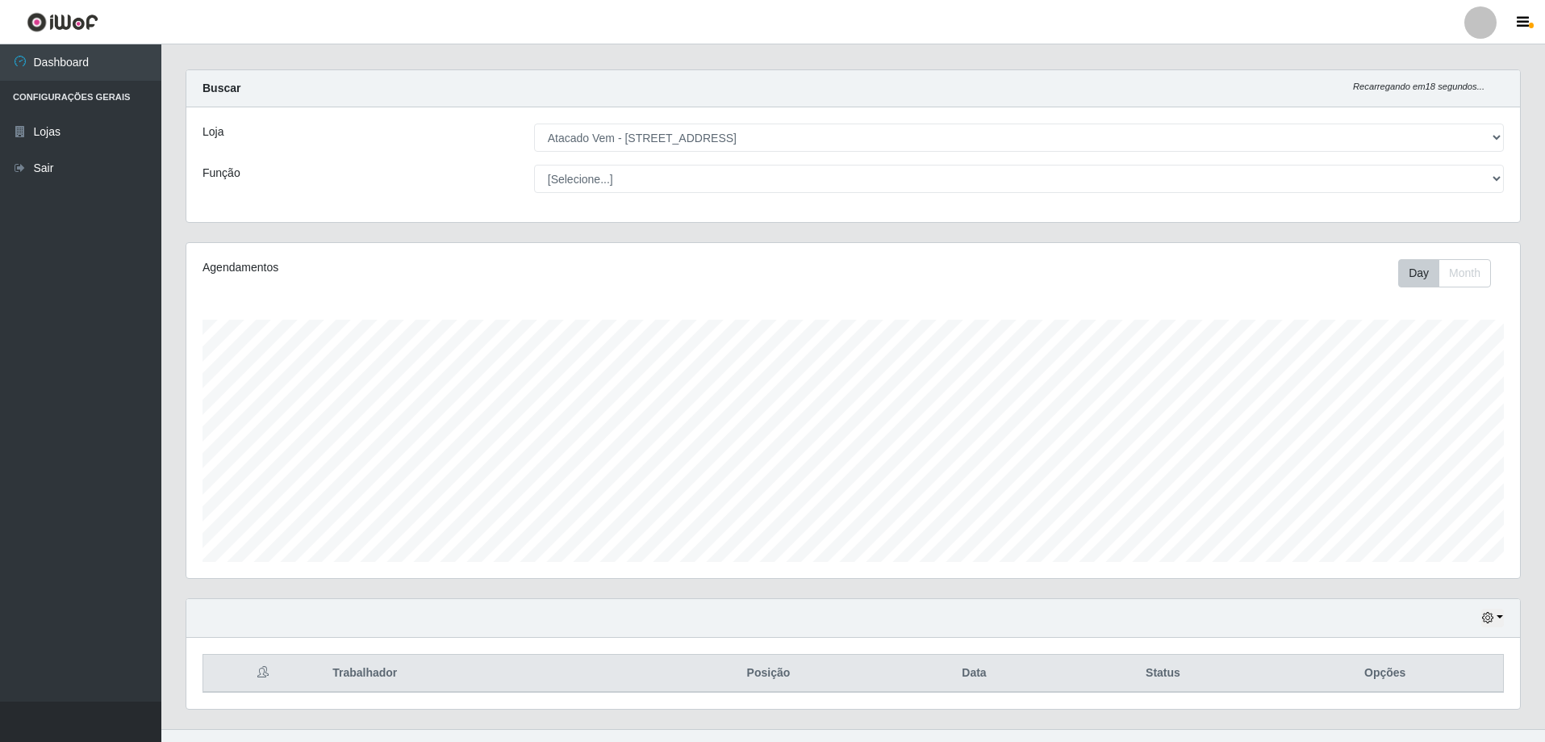
scroll to position [0, 0]
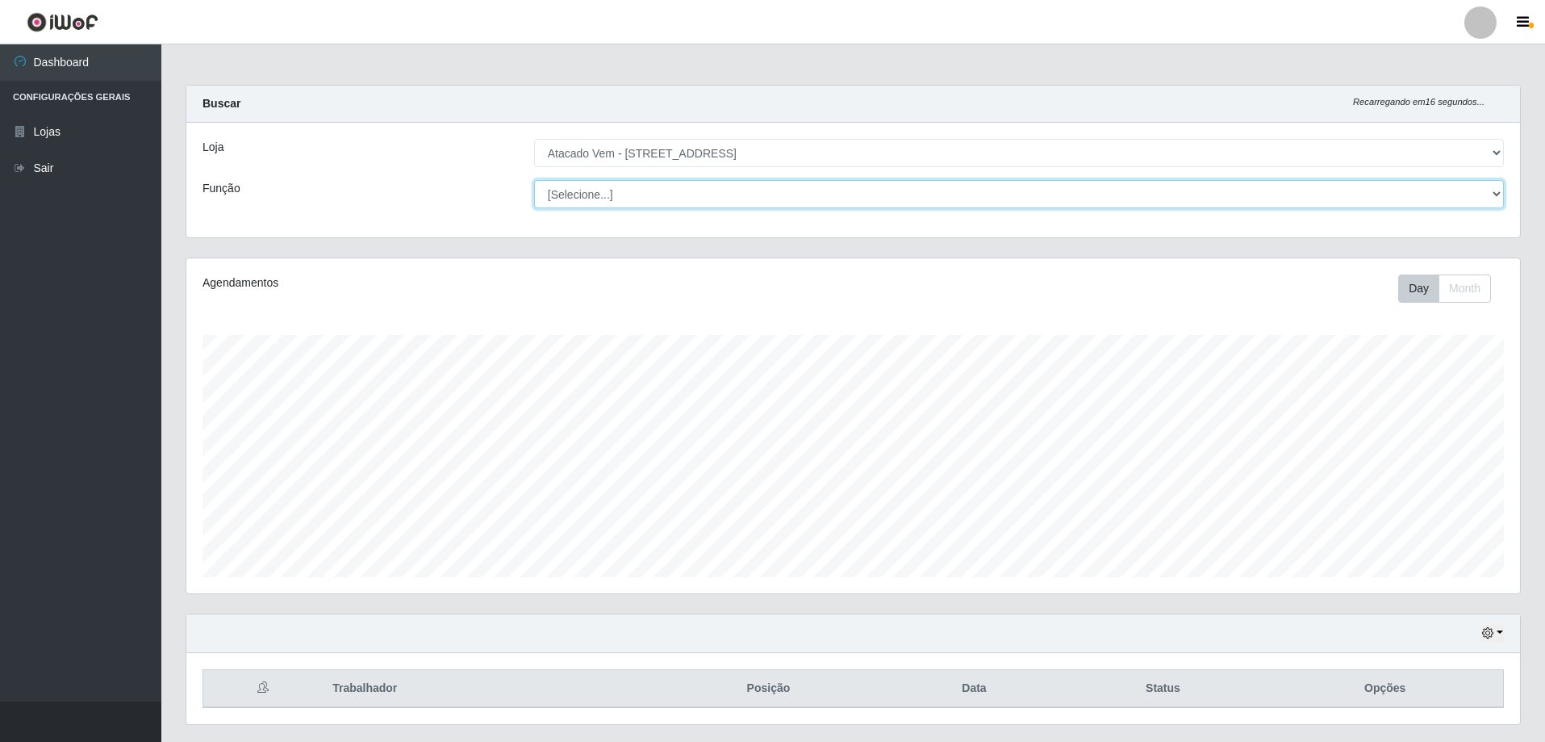
click at [764, 197] on select "[Selecione...] Carregador e Descarregador de Caminhão Carregador e Descarregado…" at bounding box center [1019, 194] width 970 height 28
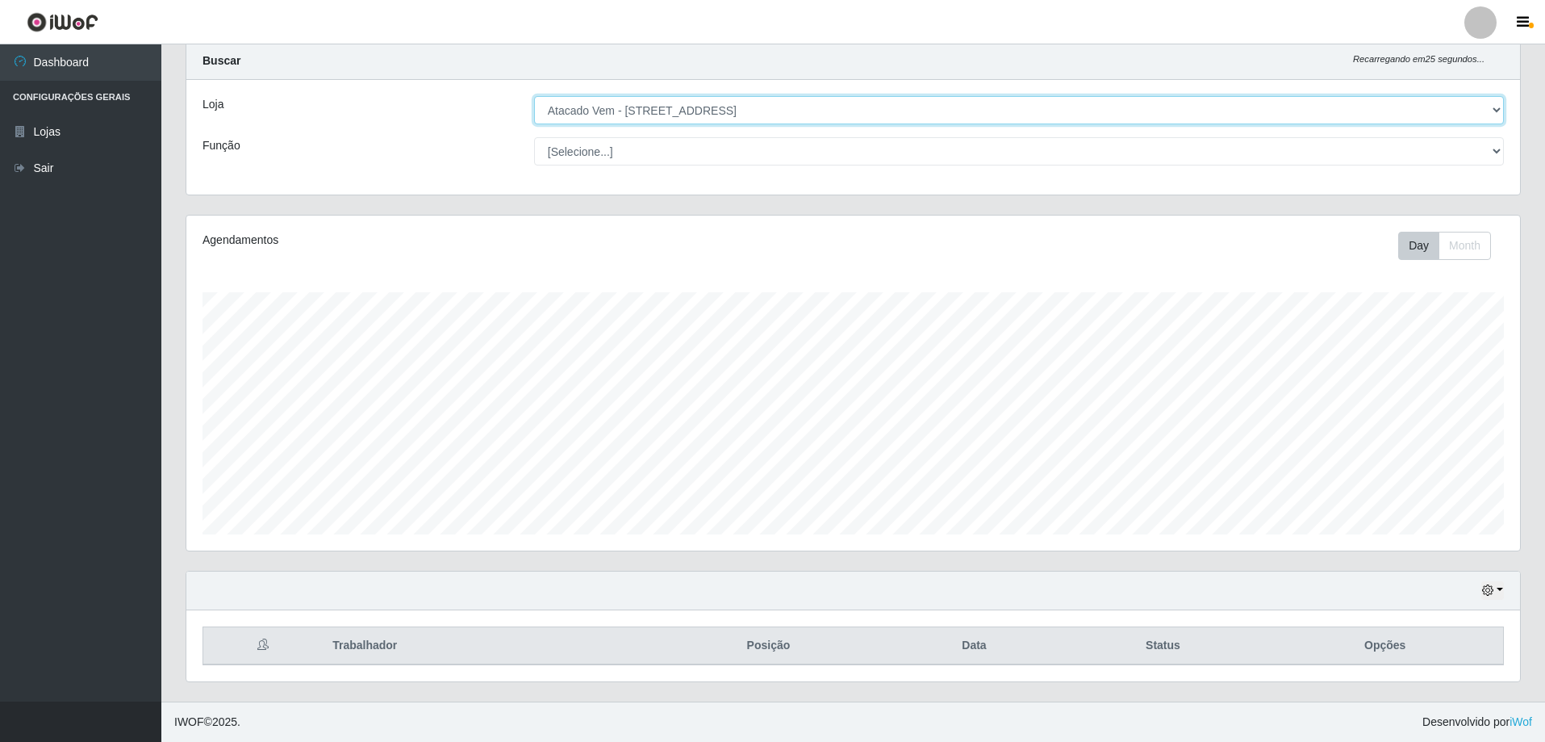
click at [1374, 118] on select "[Selecione...] Atacado Vem - [STREET_ADDRESS]" at bounding box center [1019, 110] width 970 height 28
click at [534, 96] on select "[Selecione...] Atacado Vem - [STREET_ADDRESS]" at bounding box center [1019, 110] width 970 height 28
click at [70, 168] on link "Sair" at bounding box center [80, 168] width 161 height 36
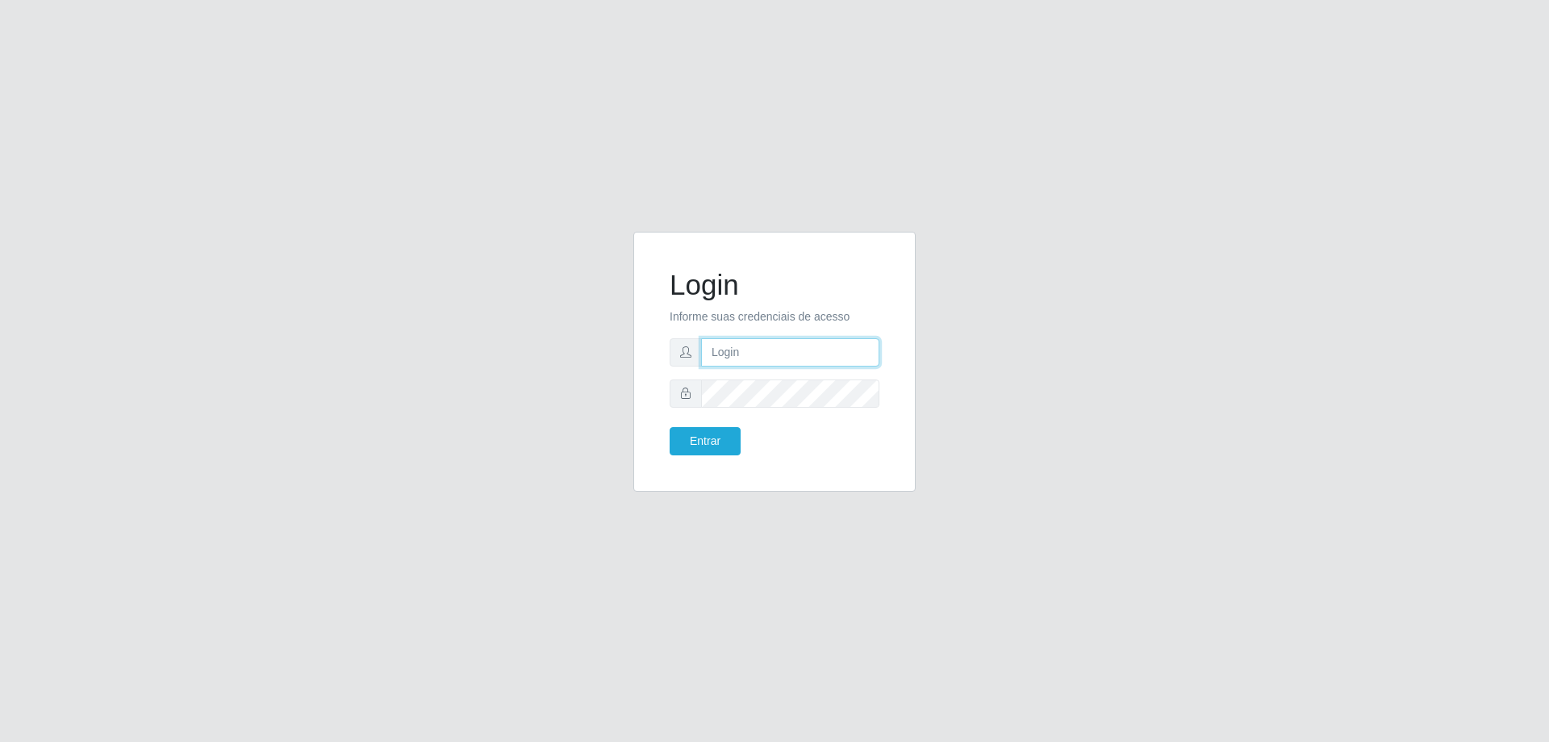
type input "[EMAIL_ADDRESS][DOMAIN_NAME]"
drag, startPoint x: 763, startPoint y: 352, endPoint x: 759, endPoint y: 360, distance: 9.0
click at [763, 352] on input "[EMAIL_ADDRESS][DOMAIN_NAME]" at bounding box center [790, 352] width 178 height 28
click at [719, 433] on button "Entrar" at bounding box center [705, 441] width 71 height 28
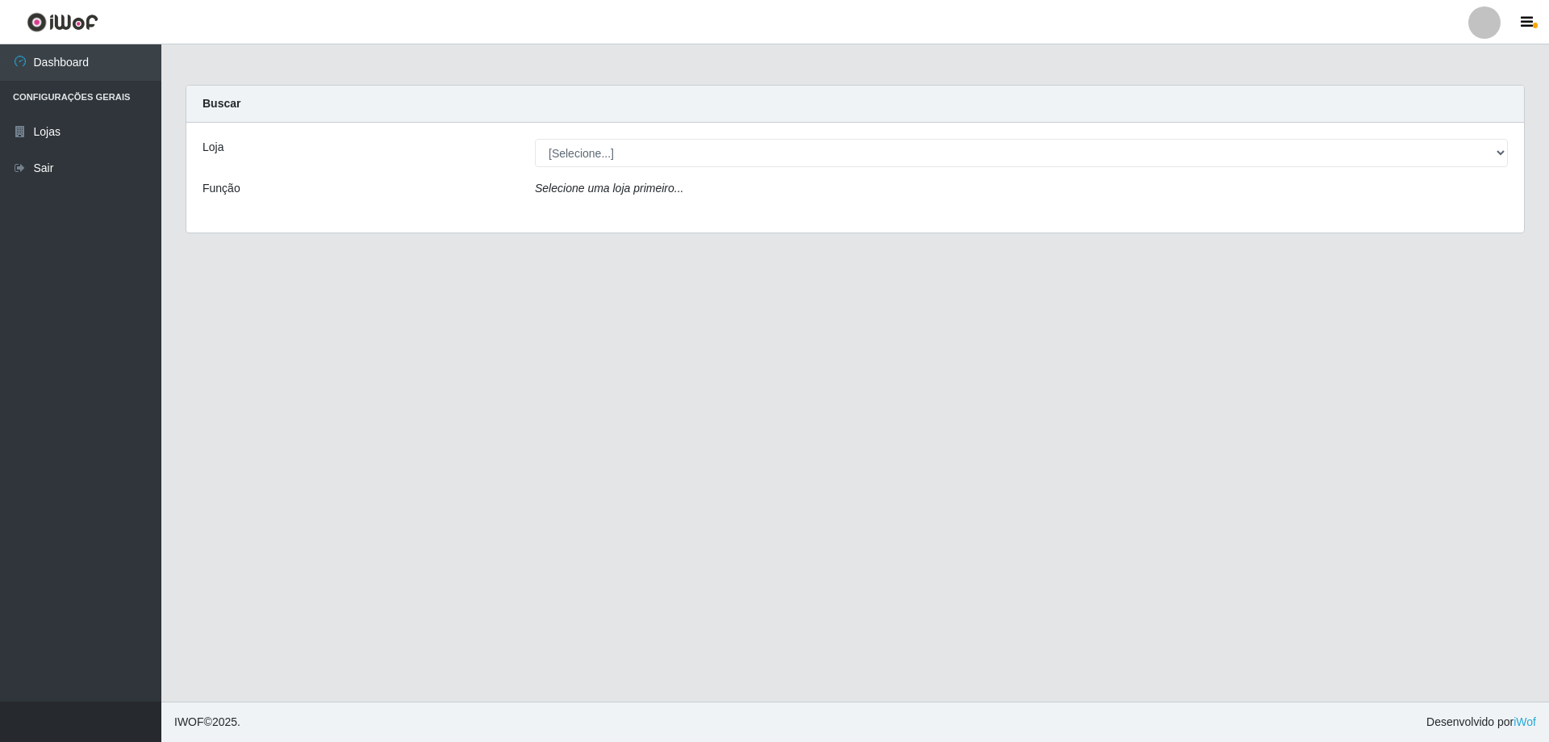
click at [706, 134] on div "Loja [Selecione...] Atacado Vem - Loja 47 Jardim Limoeiro Função Selecione uma …" at bounding box center [855, 178] width 1338 height 110
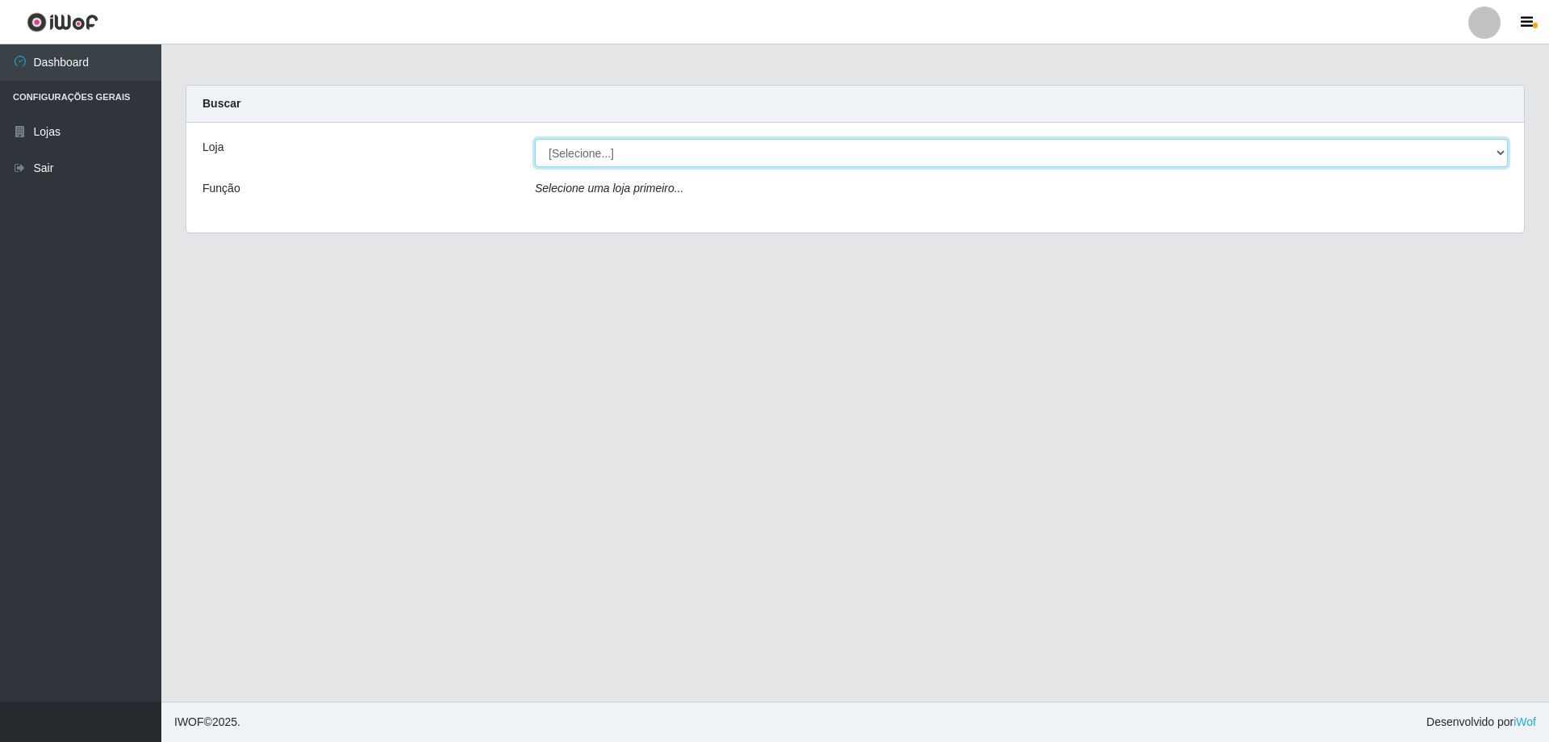
click at [1495, 157] on select "[Selecione...] Atacado Vem - [STREET_ADDRESS]" at bounding box center [1021, 153] width 973 height 28
select select "461"
click at [535, 139] on select "[Selecione...] Atacado Vem - [STREET_ADDRESS]" at bounding box center [1021, 153] width 973 height 28
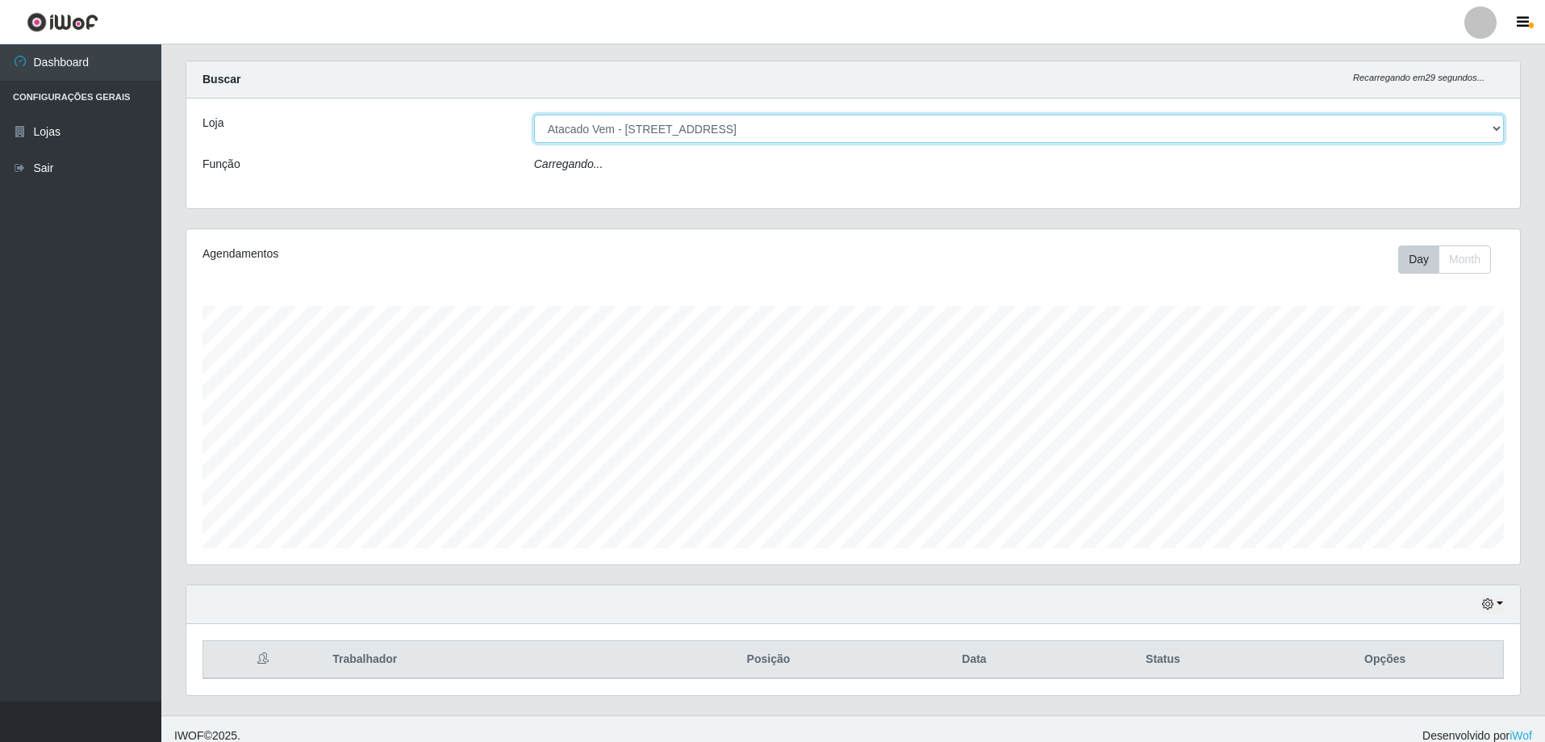
scroll to position [38, 0]
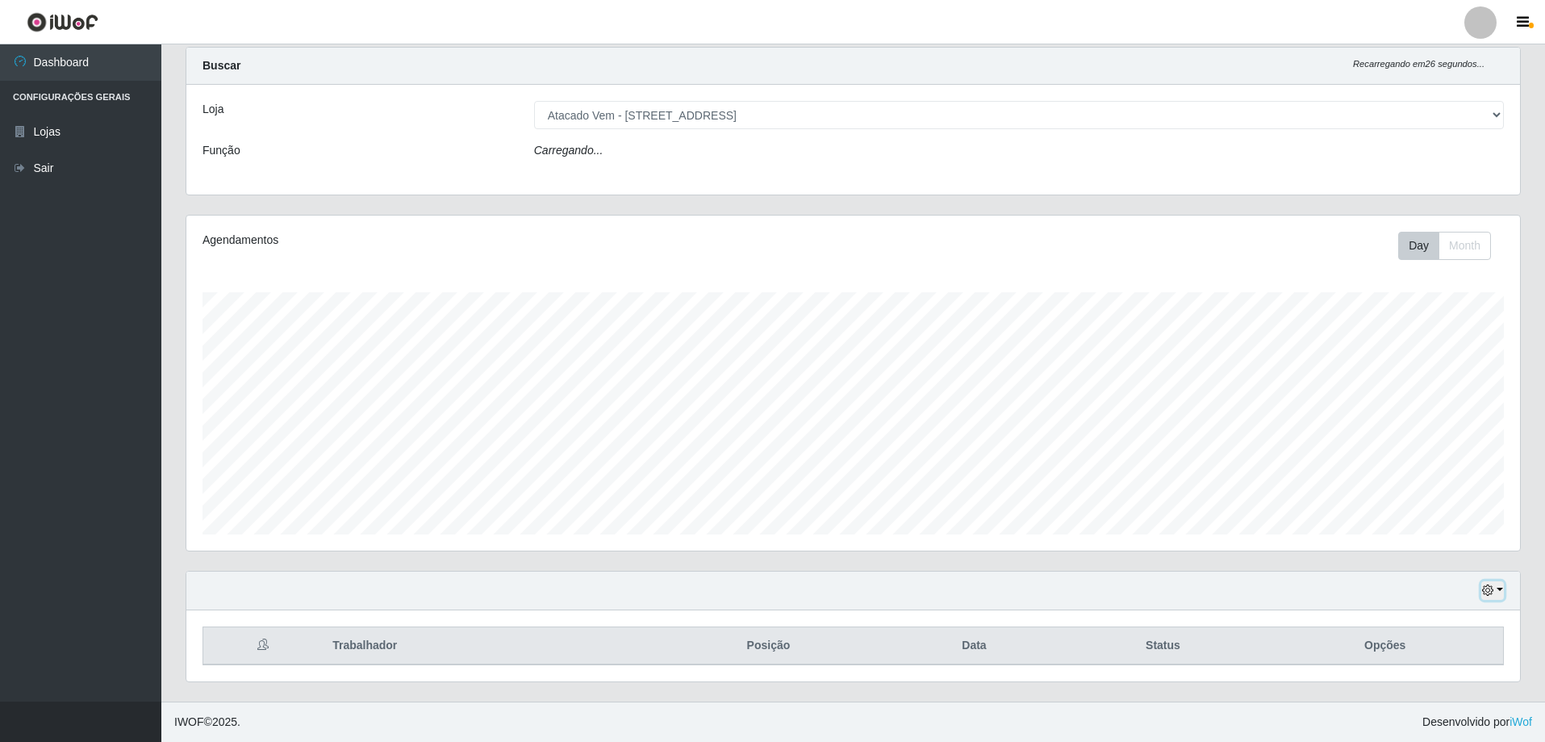
click at [1485, 592] on icon "button" at bounding box center [1487, 589] width 11 height 11
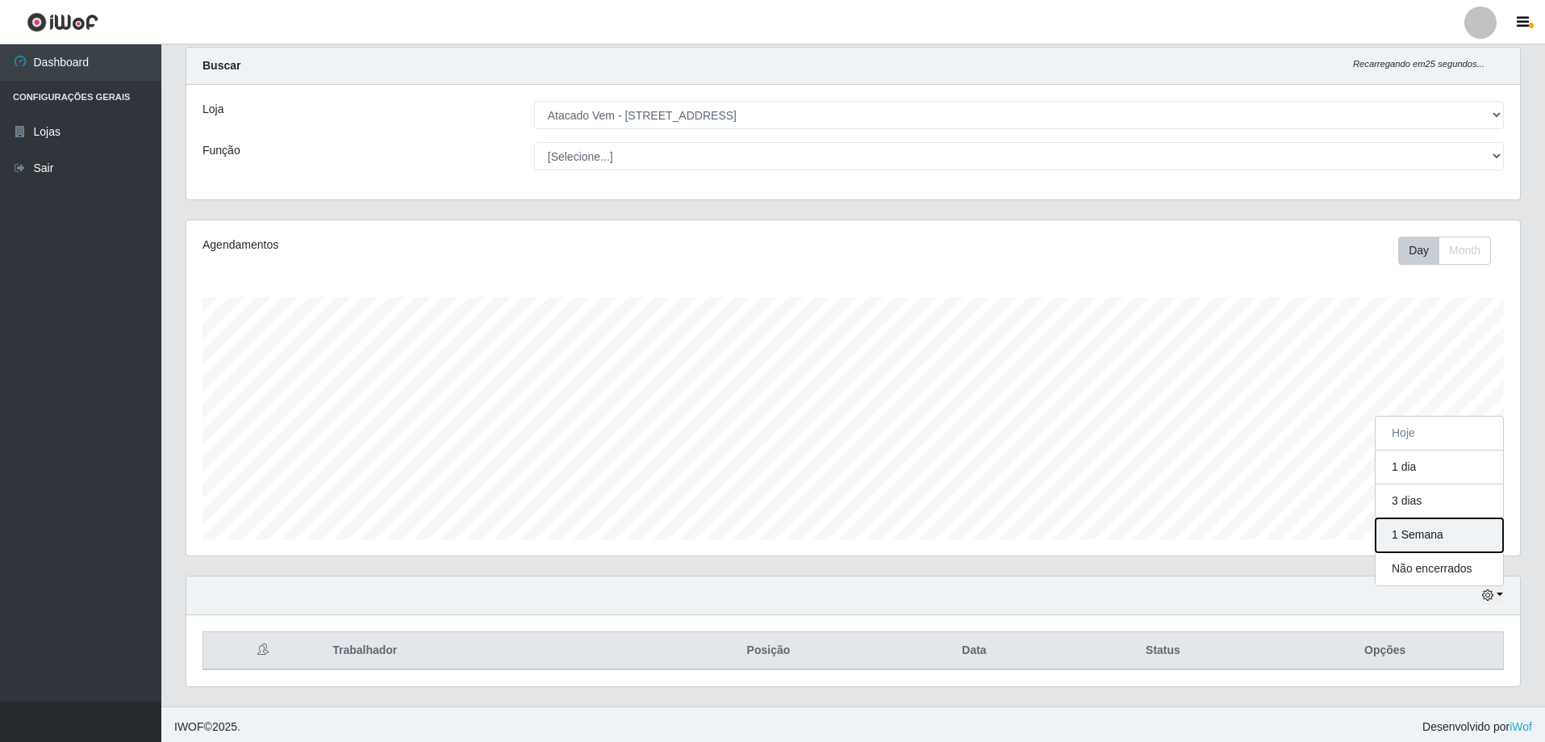
click at [1426, 534] on button "1 Semana" at bounding box center [1440, 535] width 128 height 34
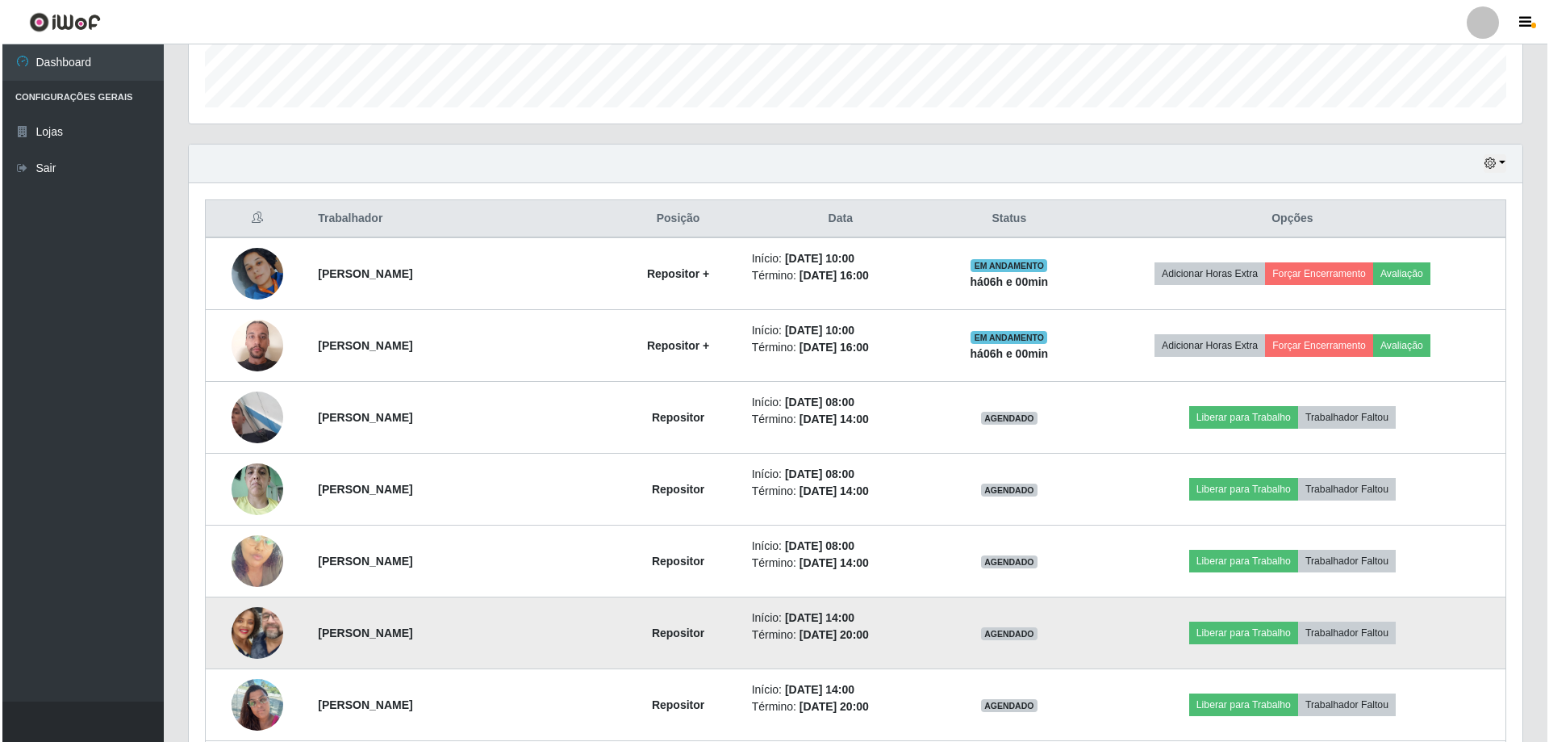
scroll to position [441, 0]
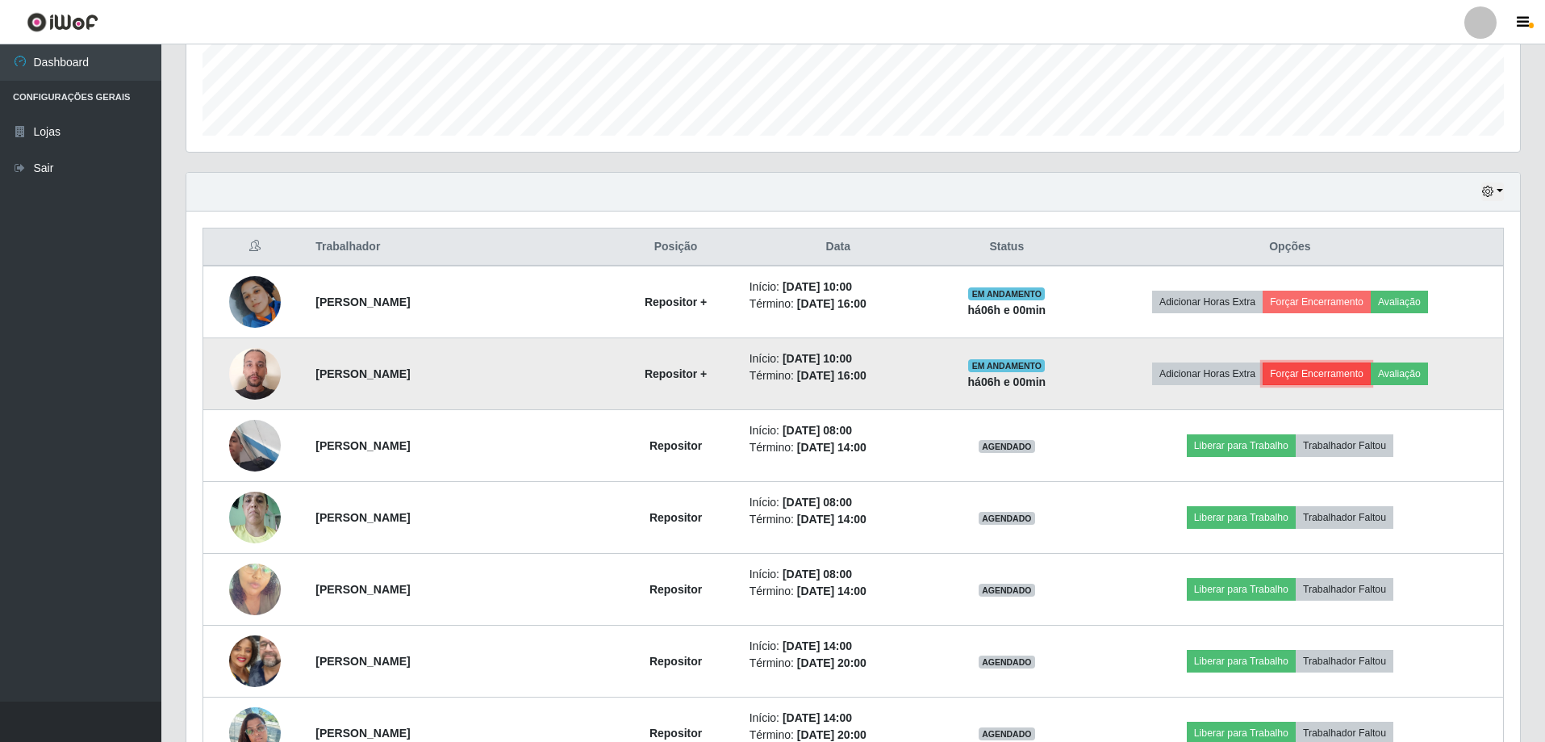
click at [1343, 370] on button "Forçar Encerramento" at bounding box center [1317, 373] width 108 height 23
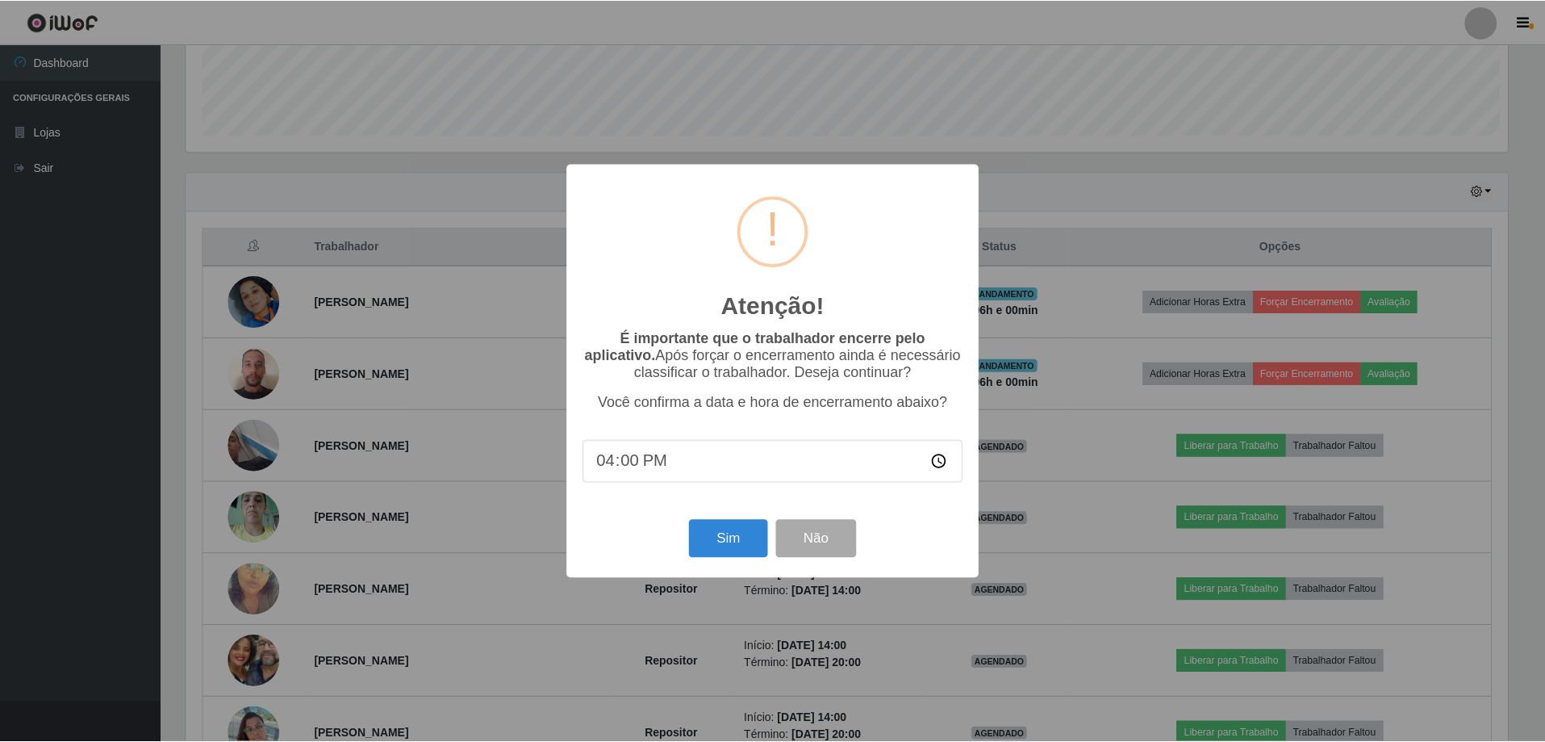
scroll to position [335, 1326]
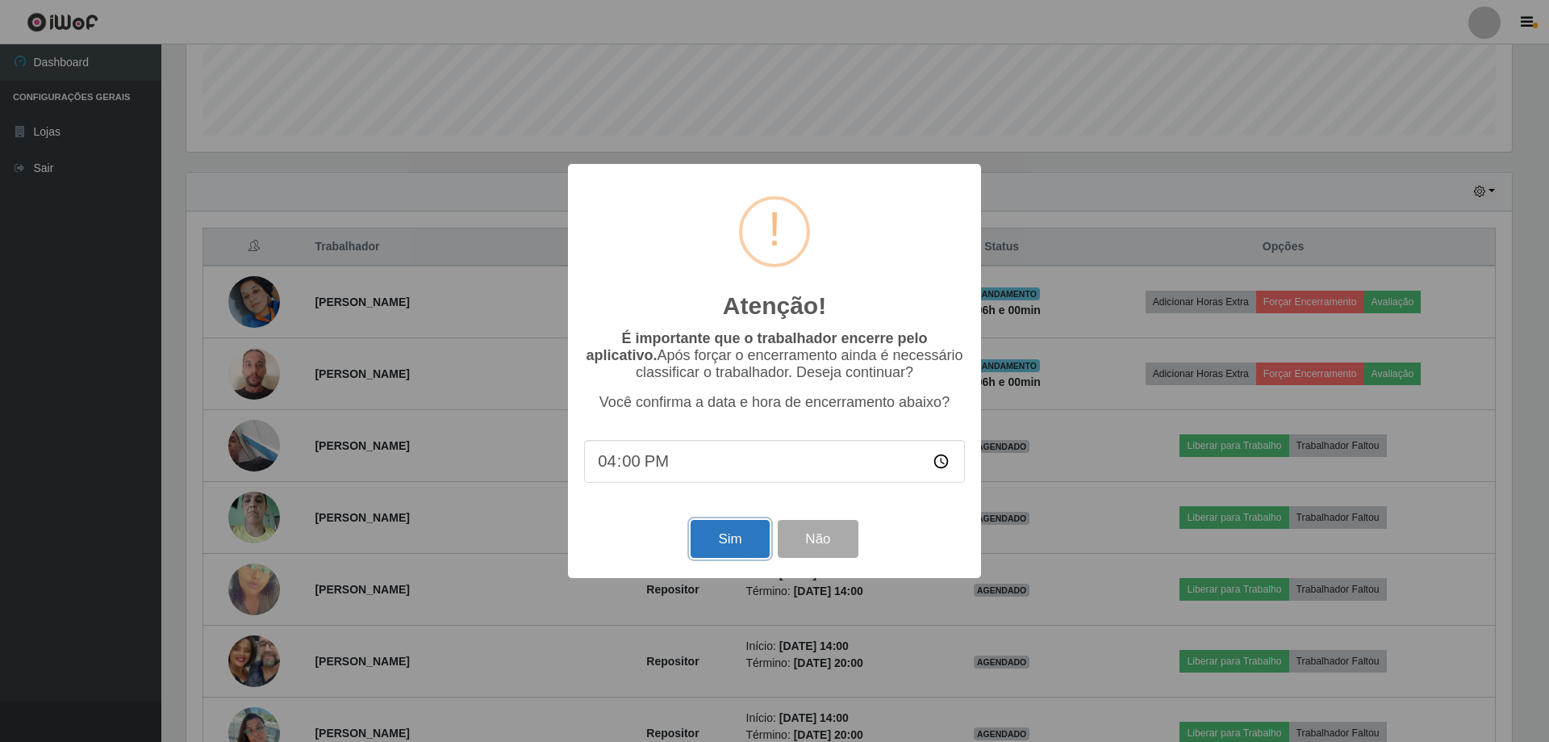
click at [730, 537] on button "Sim" at bounding box center [730, 539] width 78 height 38
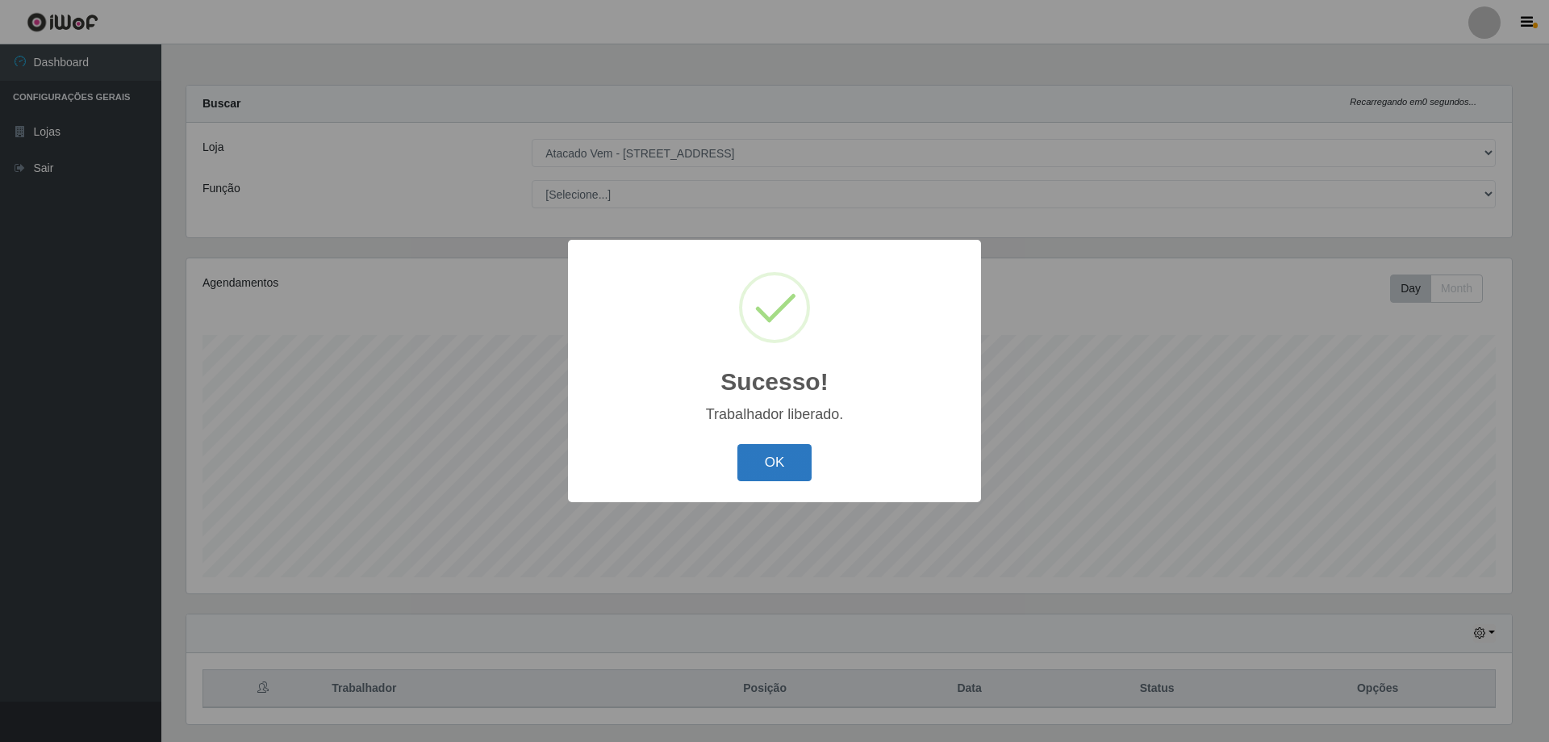
click at [802, 462] on button "OK" at bounding box center [775, 463] width 75 height 38
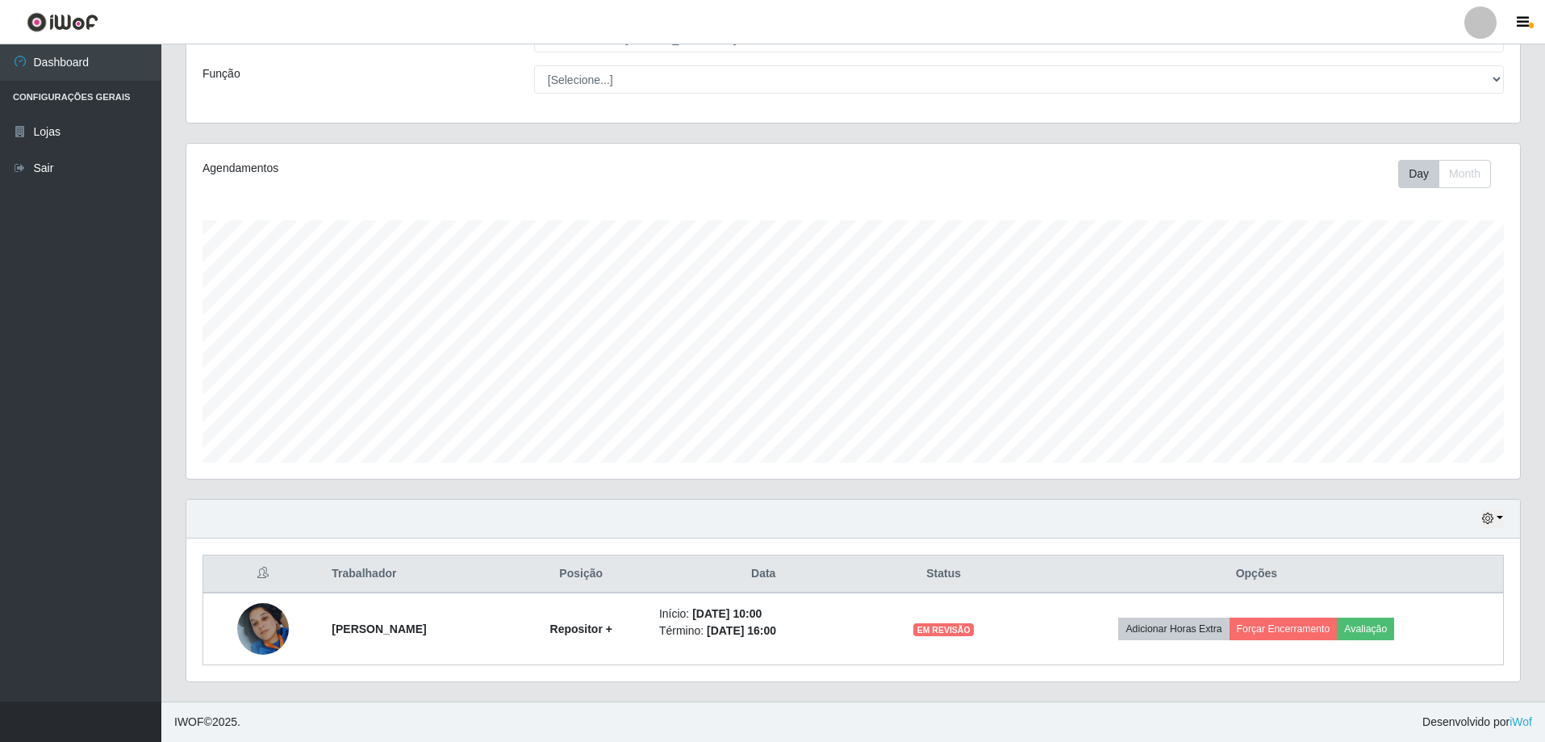
scroll to position [115, 0]
